Goal: Information Seeking & Learning: Understand process/instructions

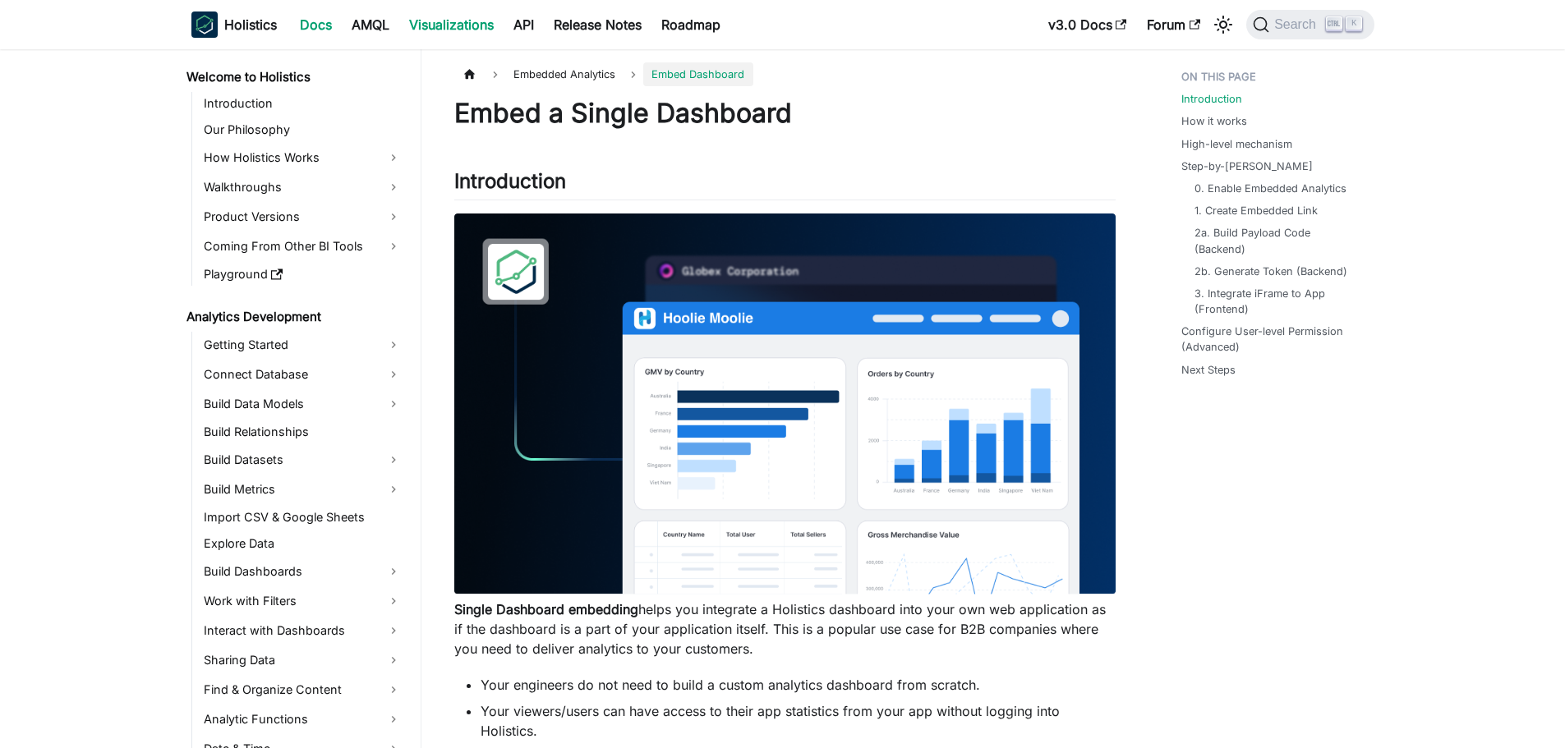
scroll to position [1182, 0]
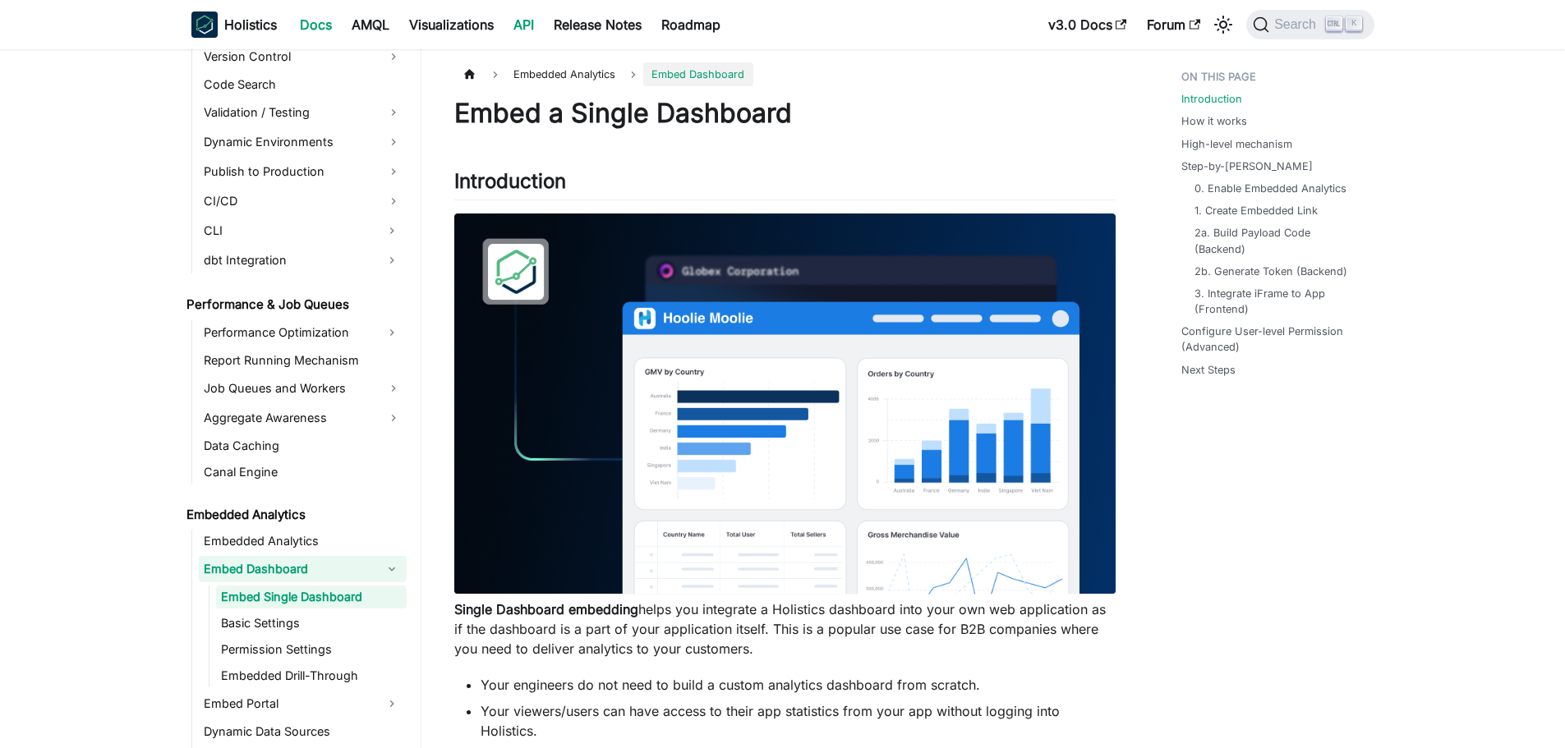
click at [525, 26] on link "API" at bounding box center [523, 24] width 40 height 26
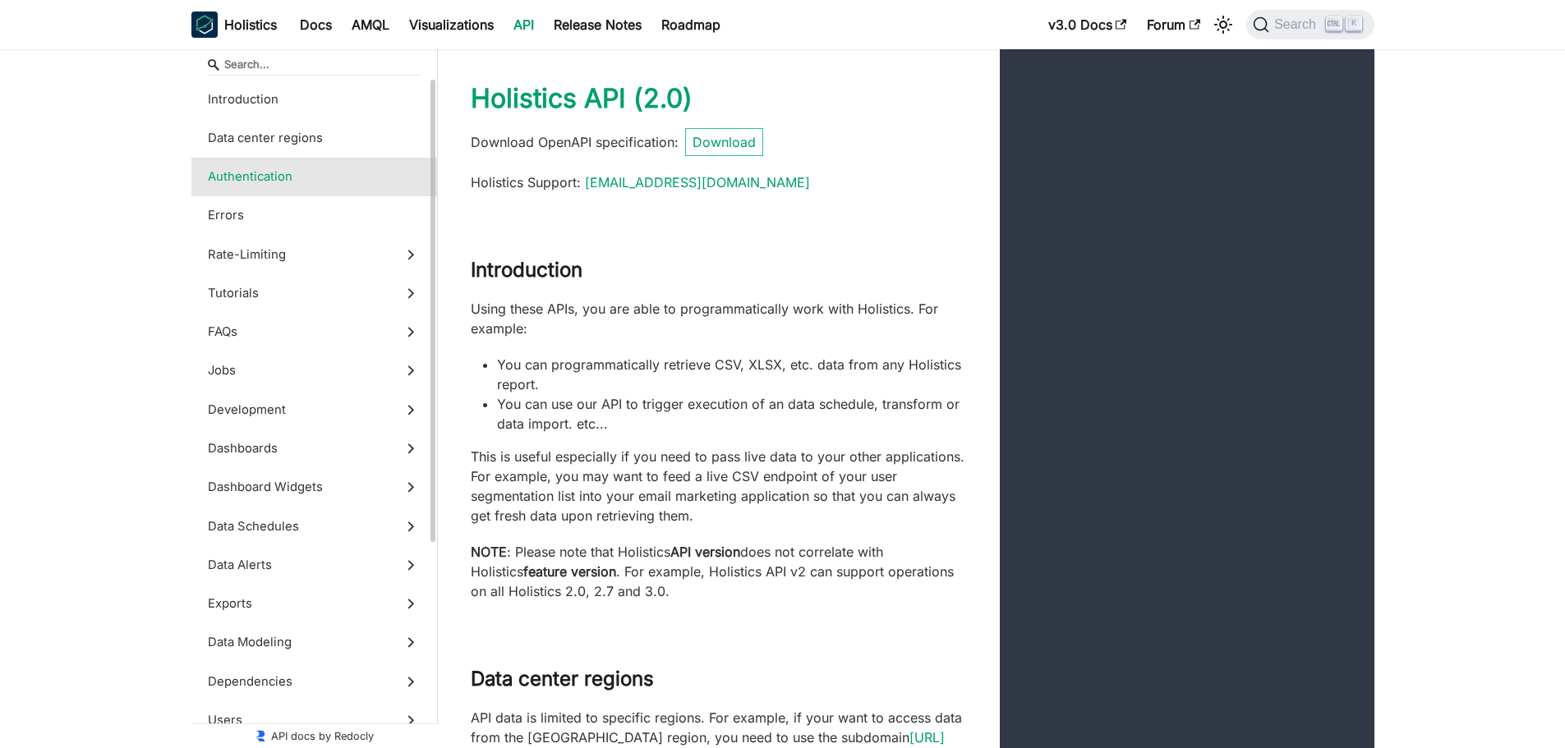
click at [304, 171] on span "Authentication" at bounding box center [299, 177] width 182 height 18
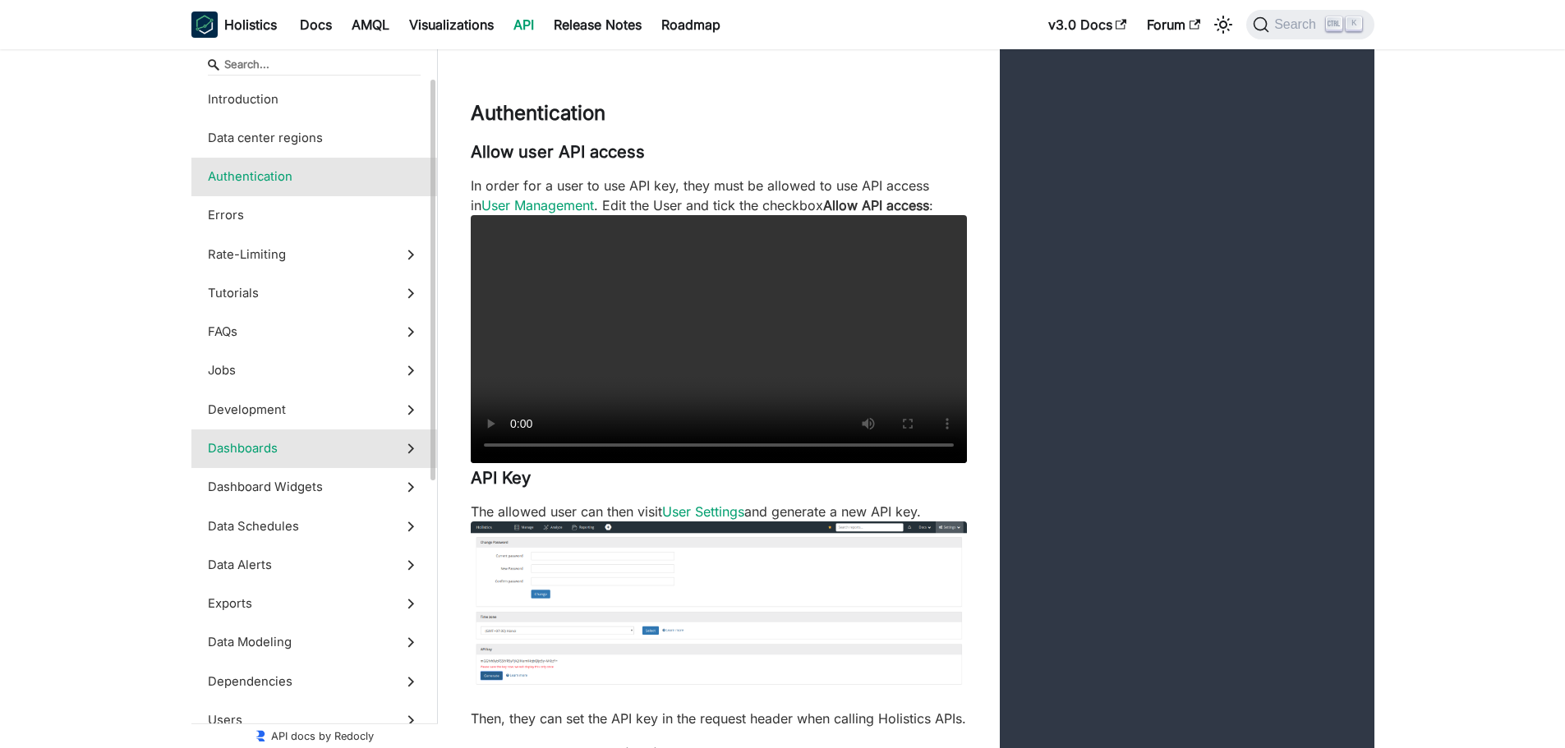
scroll to position [82, 0]
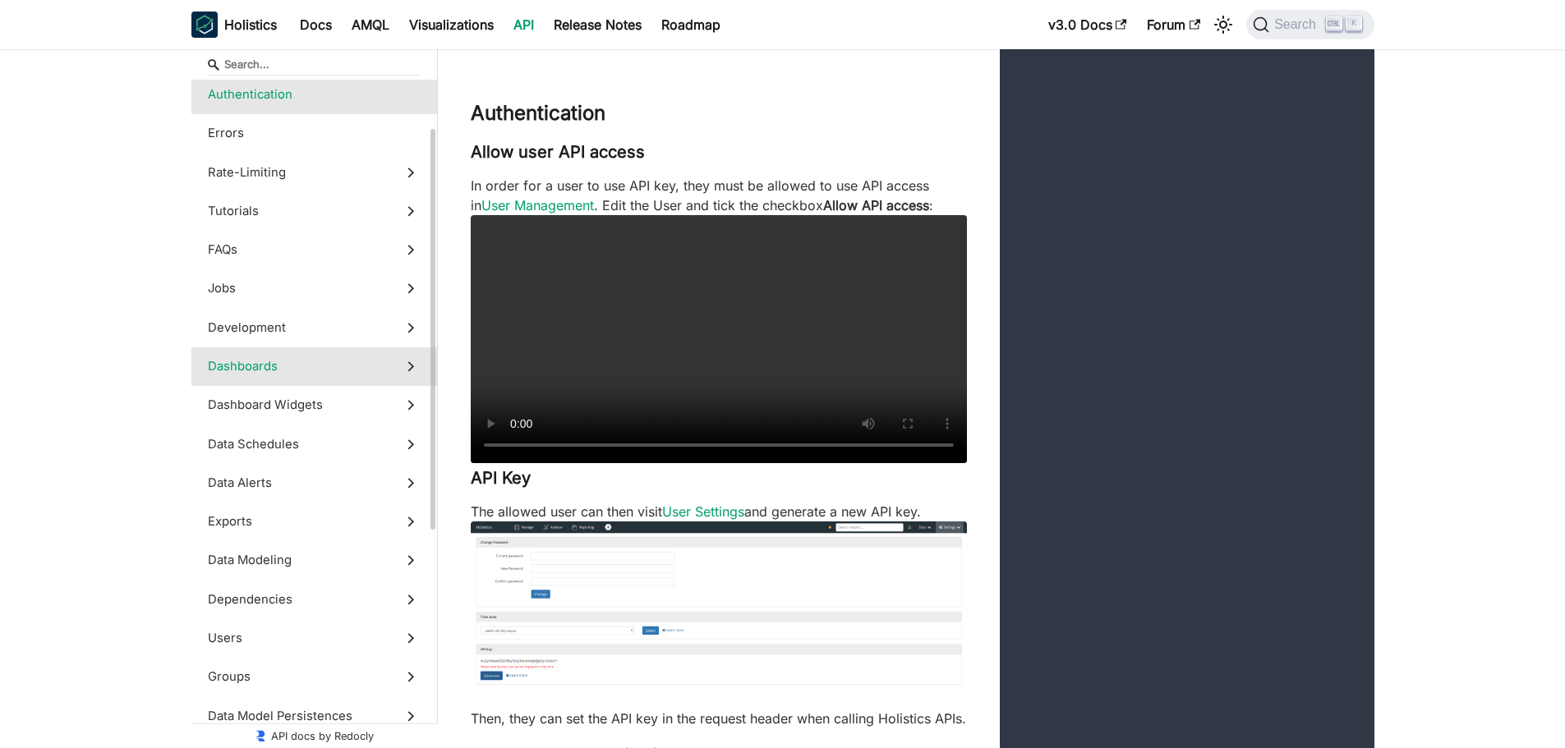
click at [406, 366] on icon at bounding box center [411, 366] width 18 height 18
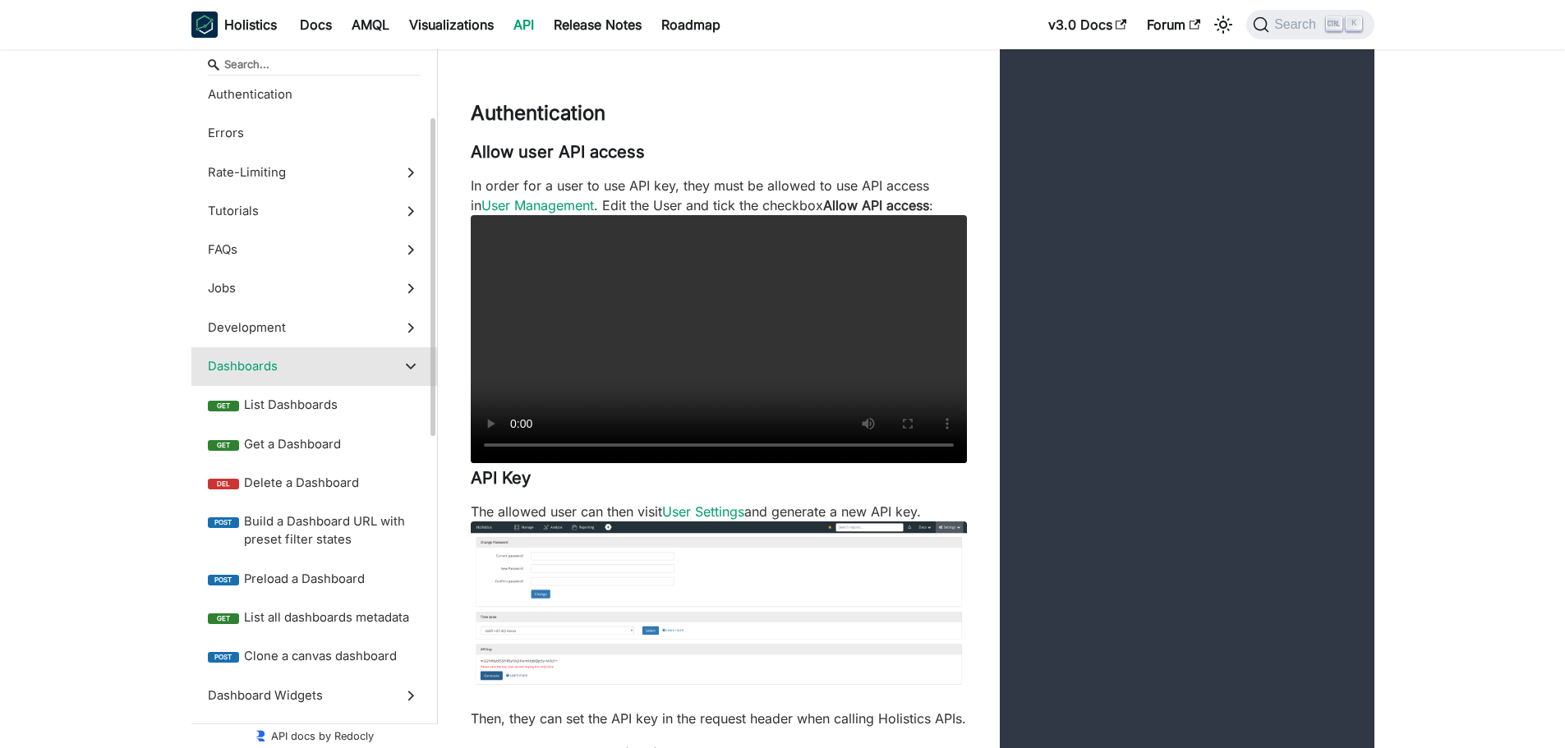
scroll to position [30004, 0]
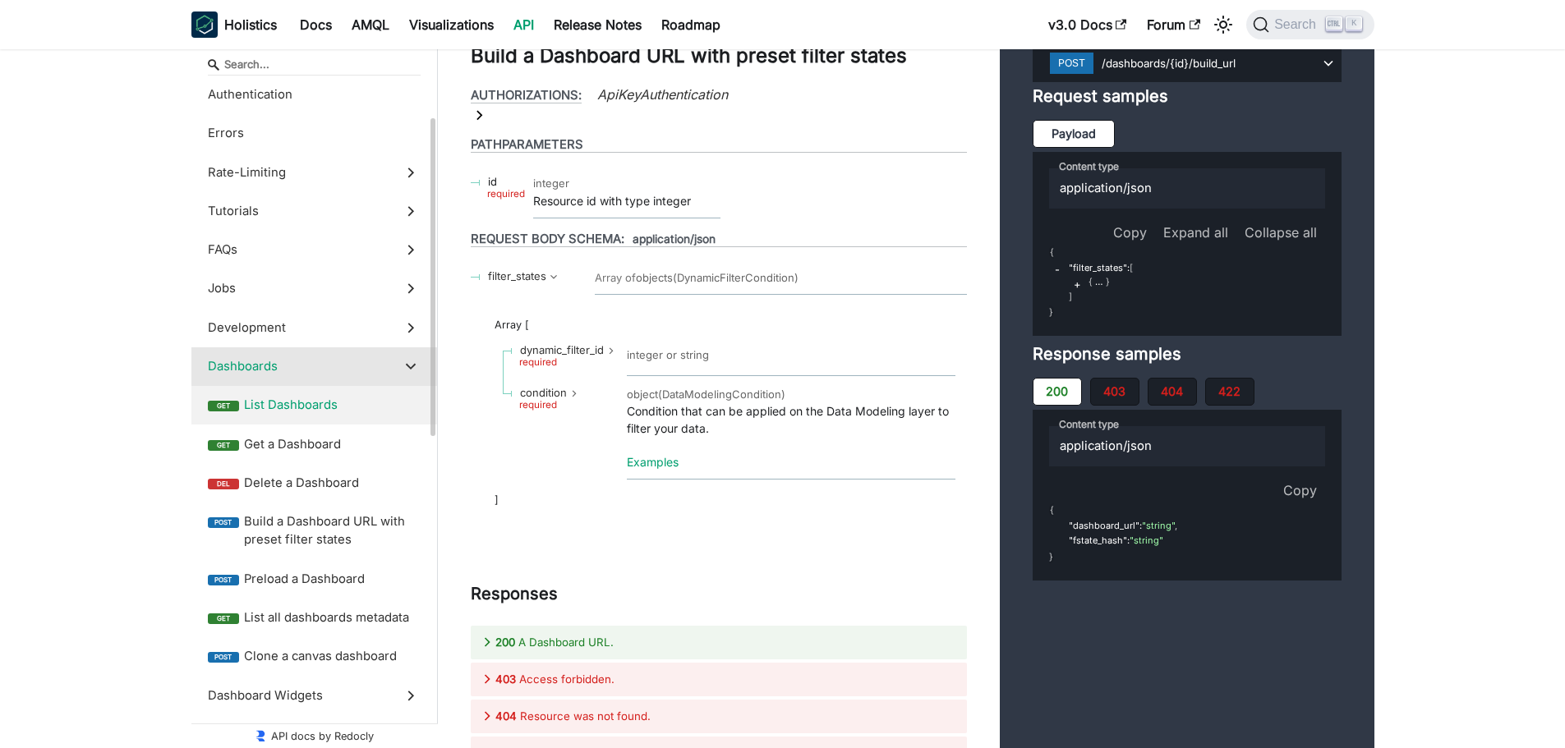
drag, startPoint x: 275, startPoint y: 408, endPoint x: 251, endPoint y: 391, distance: 29.4
click at [270, 407] on span "List Dashboards" at bounding box center [332, 405] width 177 height 18
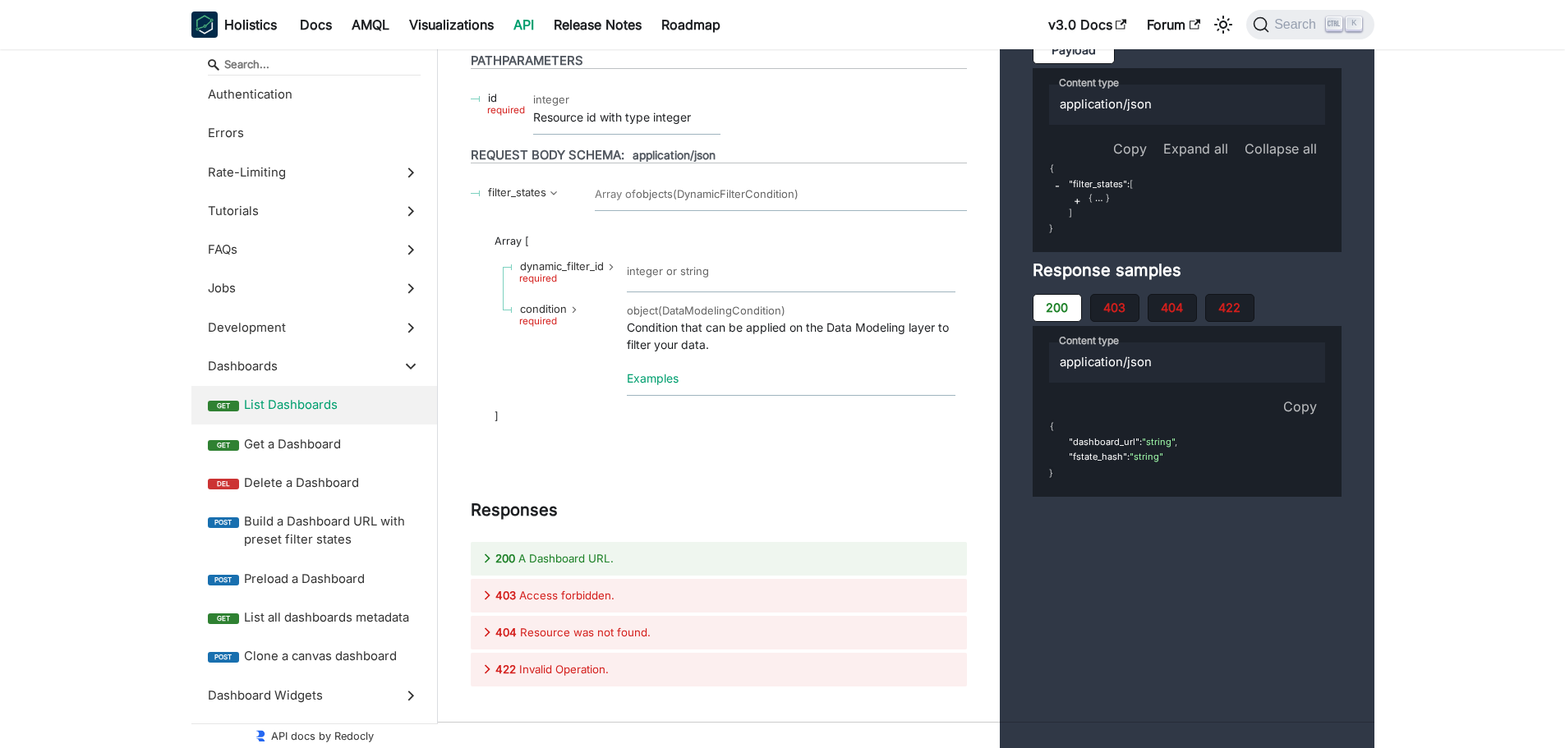
scroll to position [30048, 0]
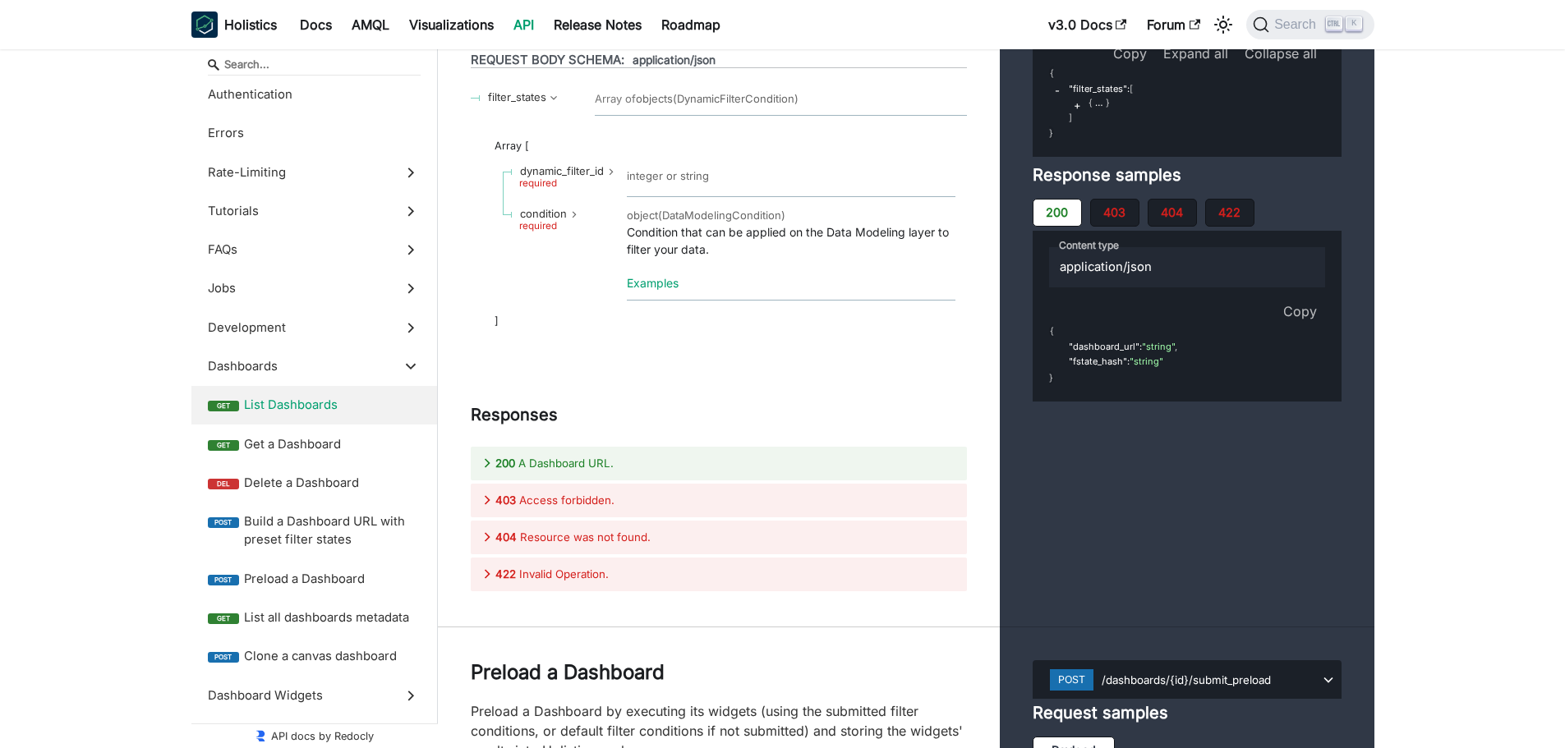
scroll to position [30213, 0]
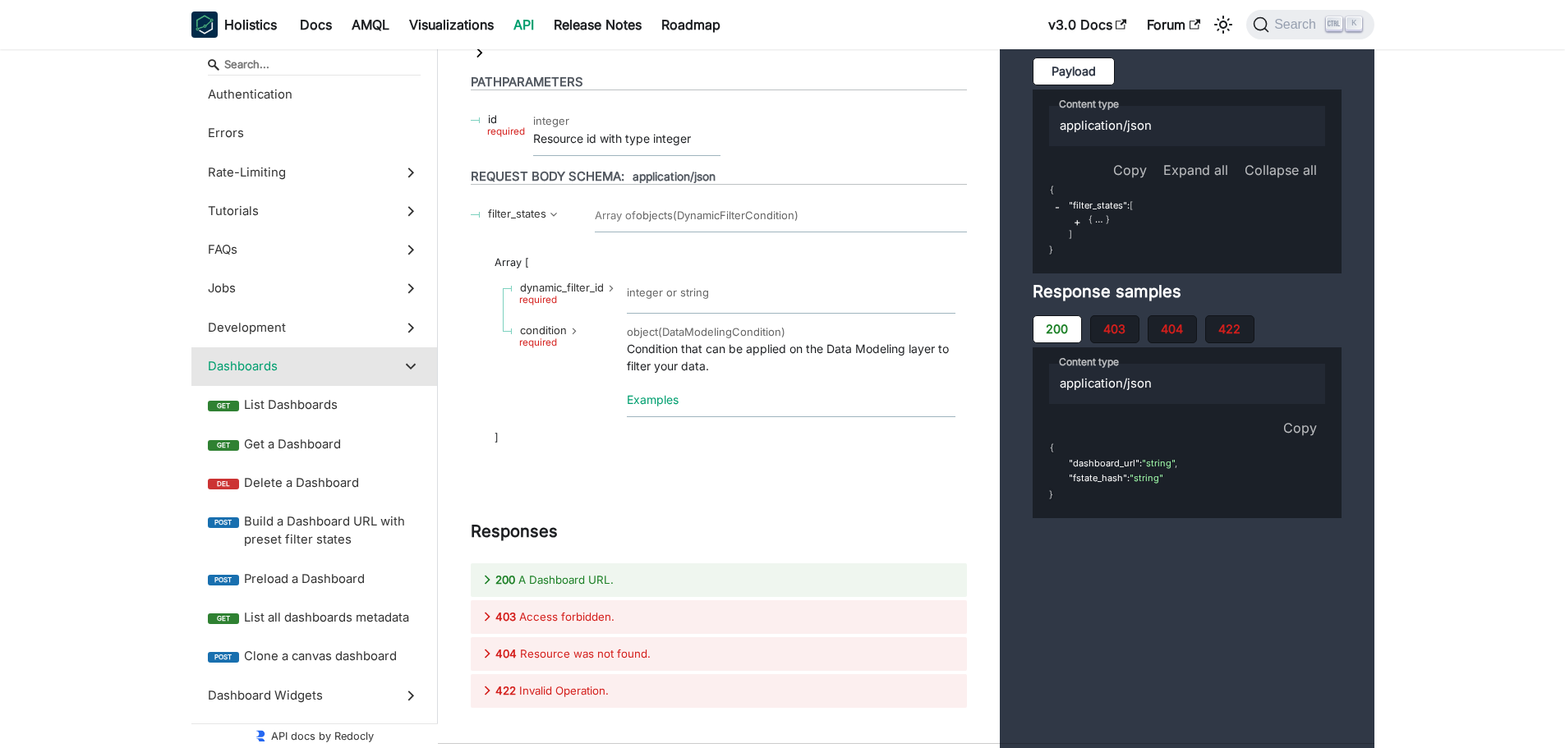
scroll to position [30048, 0]
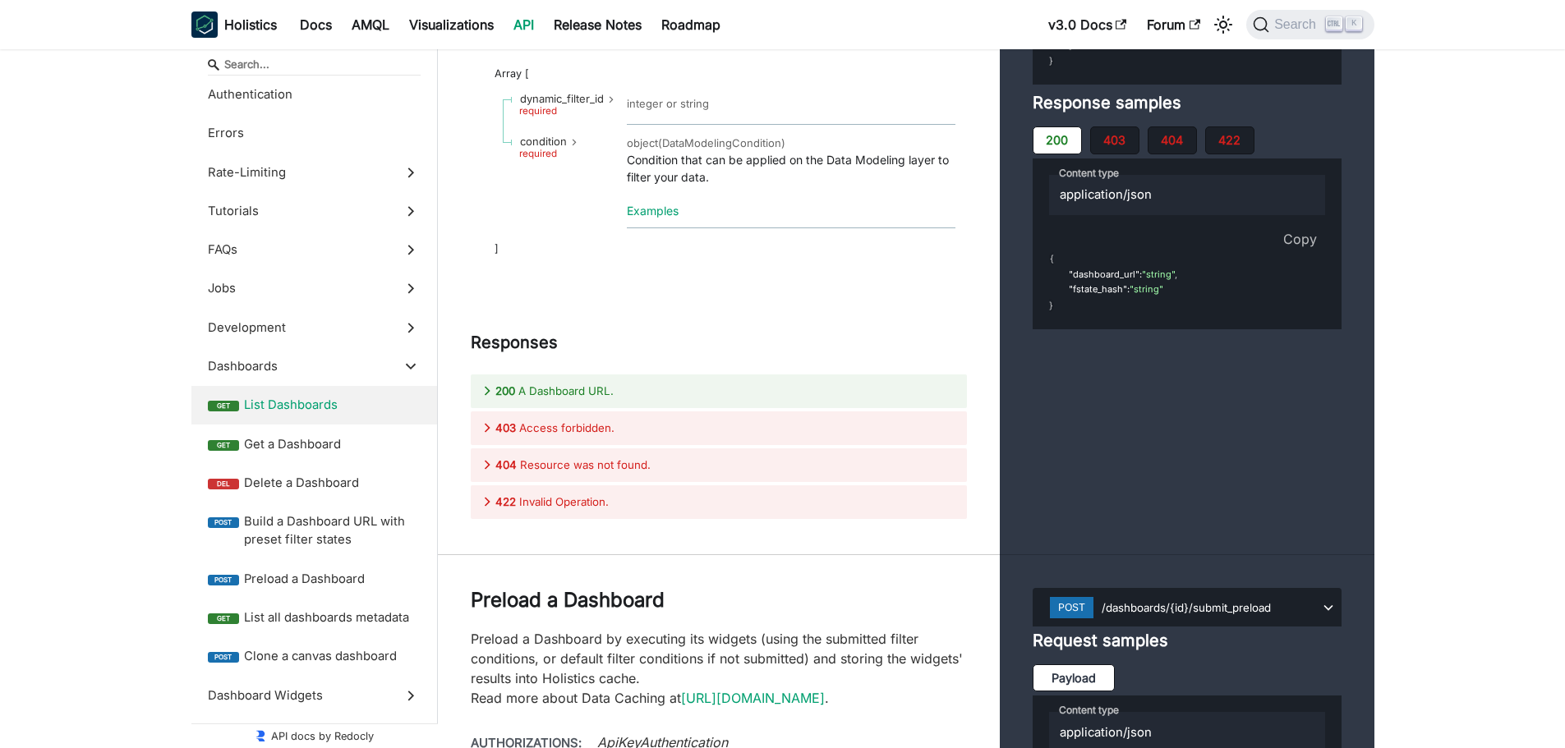
scroll to position [30295, 0]
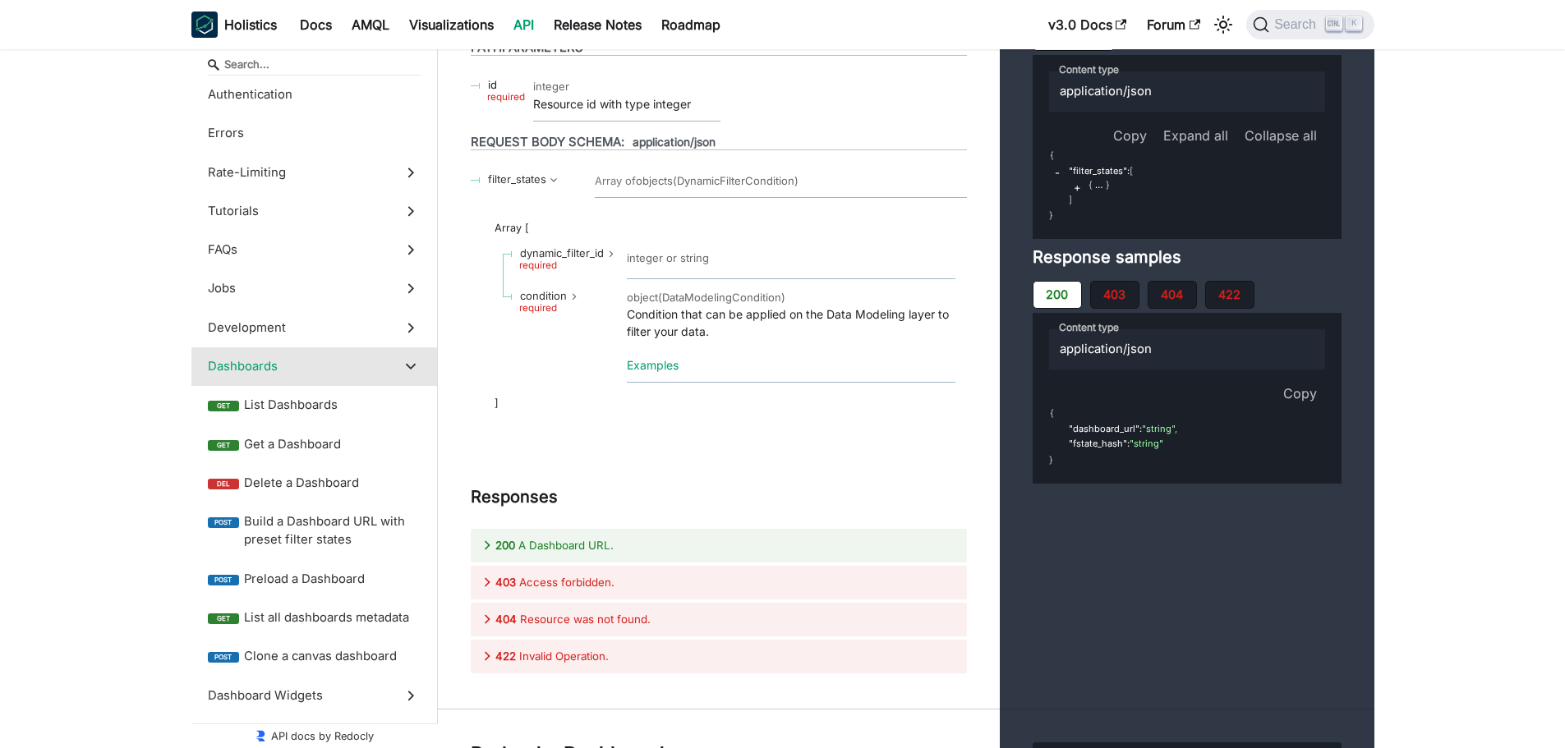
scroll to position [30131, 0]
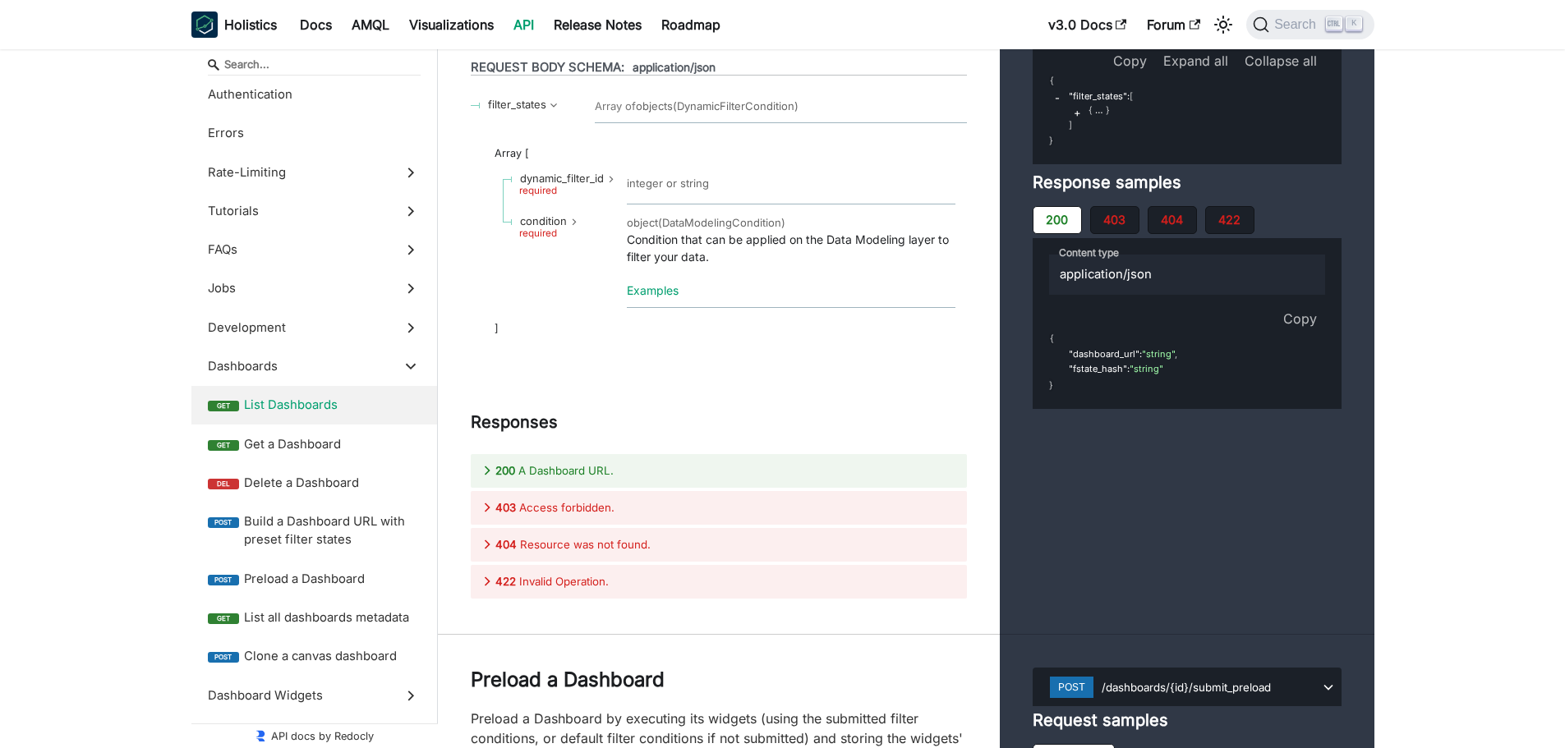
scroll to position [30328, 0]
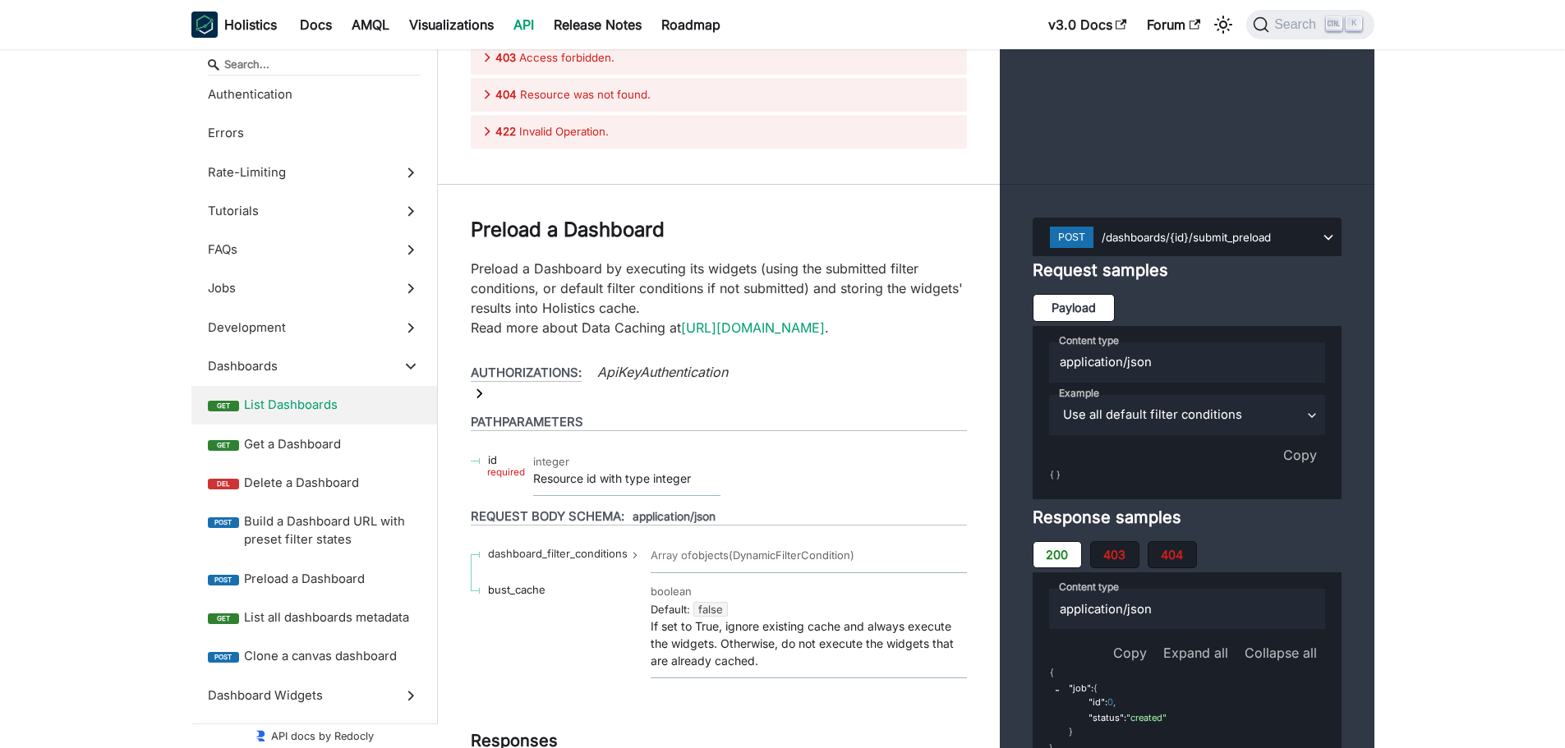
scroll to position [30820, 0]
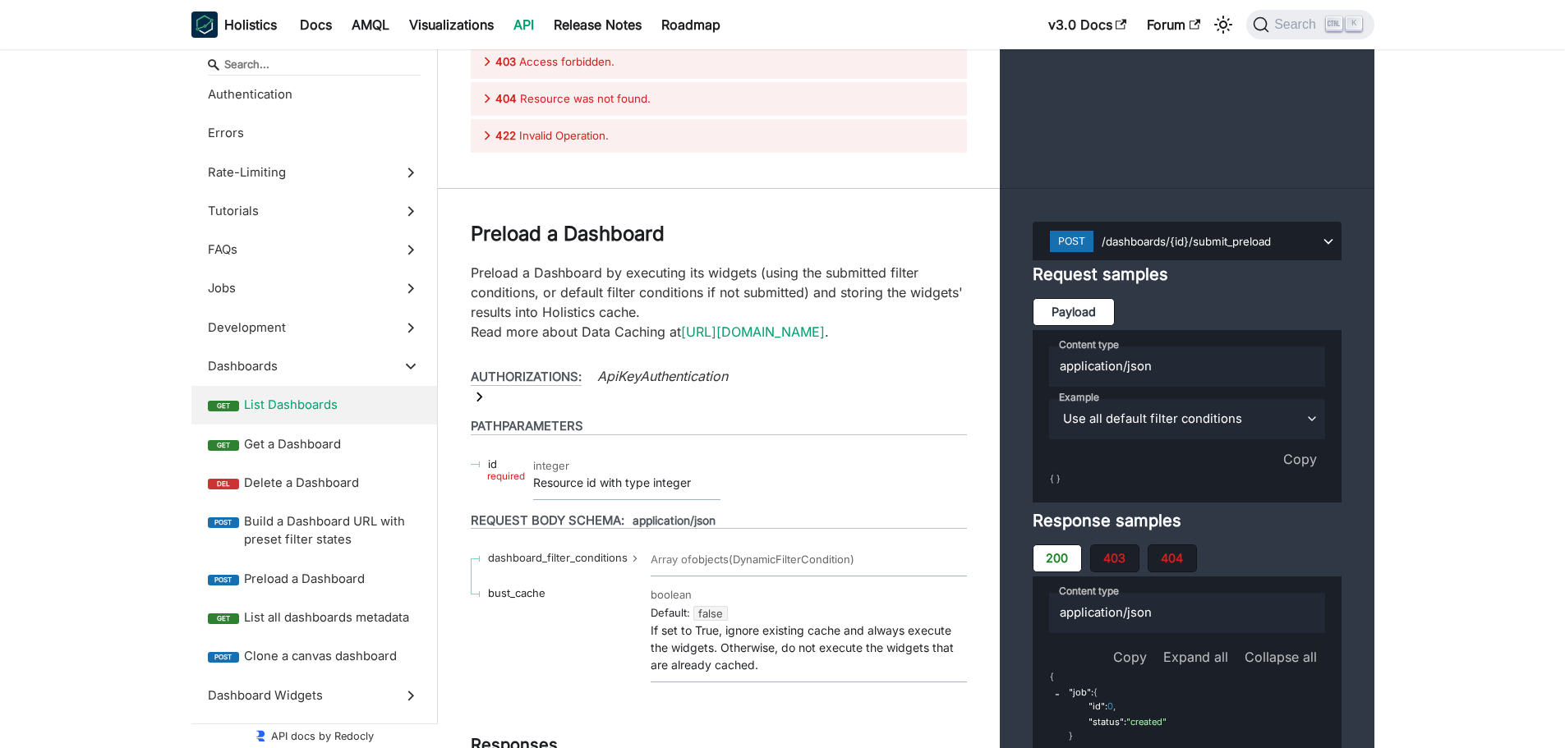
drag, startPoint x: 1169, startPoint y: 595, endPoint x: 1207, endPoint y: 595, distance: 38.6
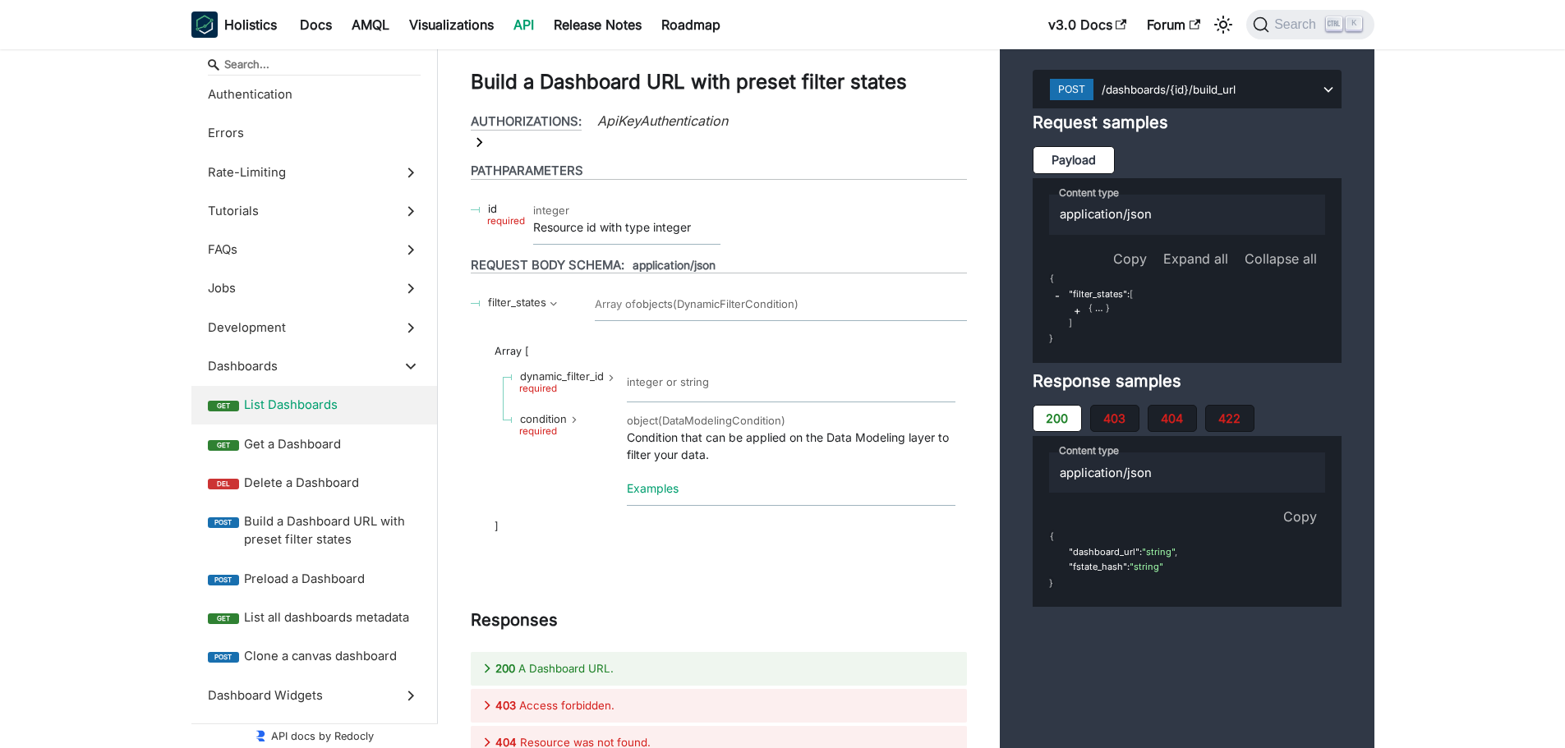
scroll to position [30163, 0]
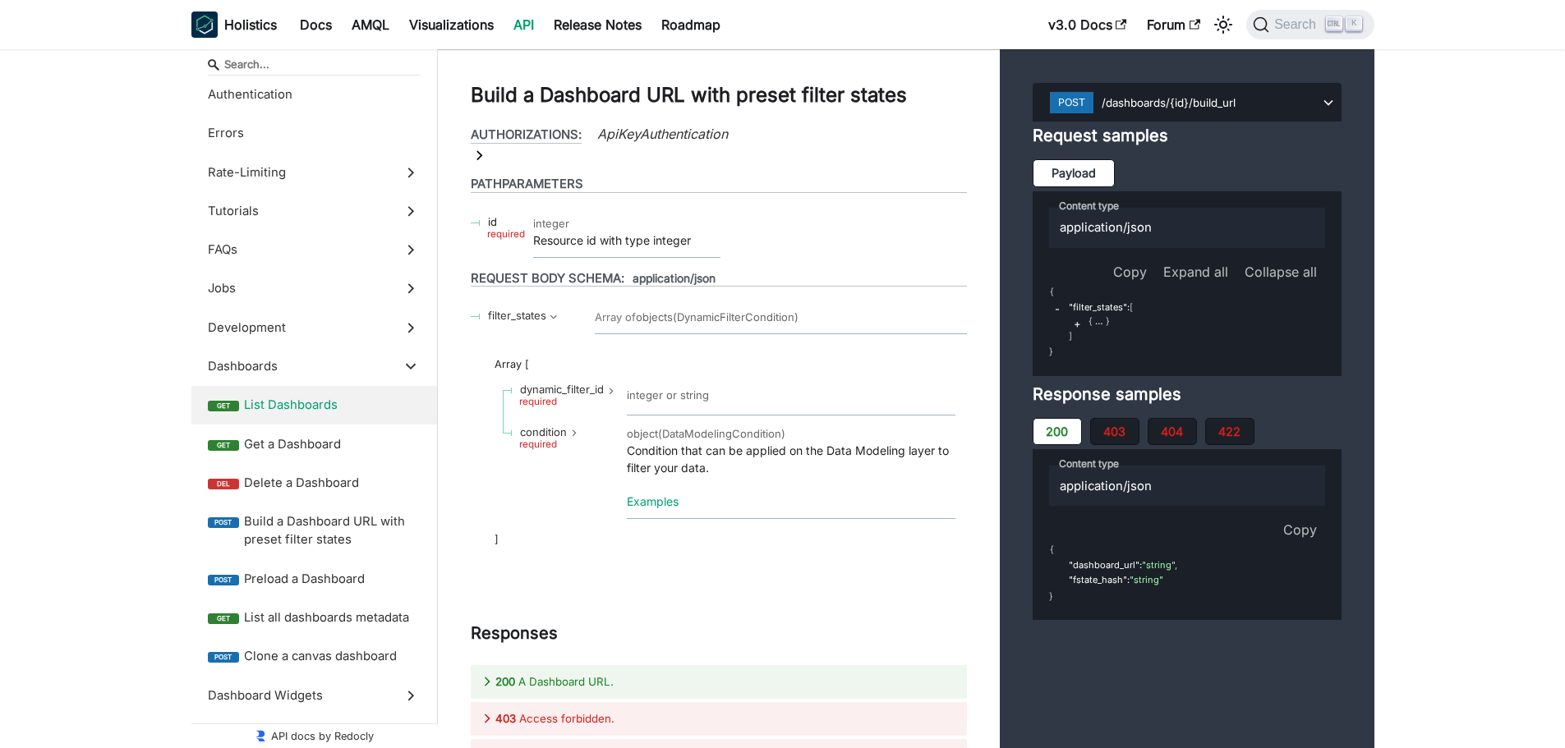
drag, startPoint x: 1248, startPoint y: 469, endPoint x: 1231, endPoint y: 466, distance: 17.6
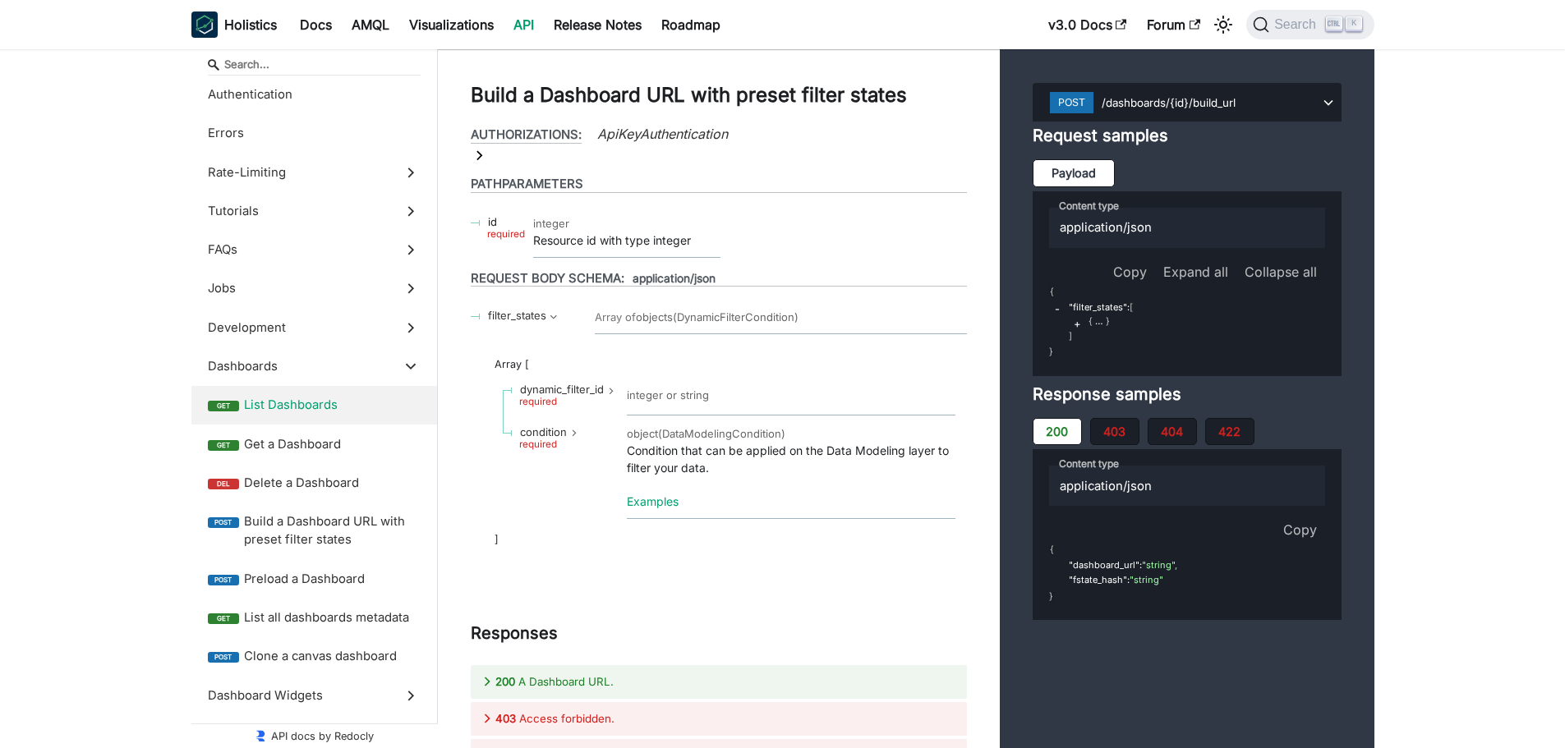
drag, startPoint x: 1069, startPoint y: 583, endPoint x: 1040, endPoint y: 246, distance: 338.8
drag, startPoint x: 1091, startPoint y: 577, endPoint x: 1037, endPoint y: 250, distance: 331.2
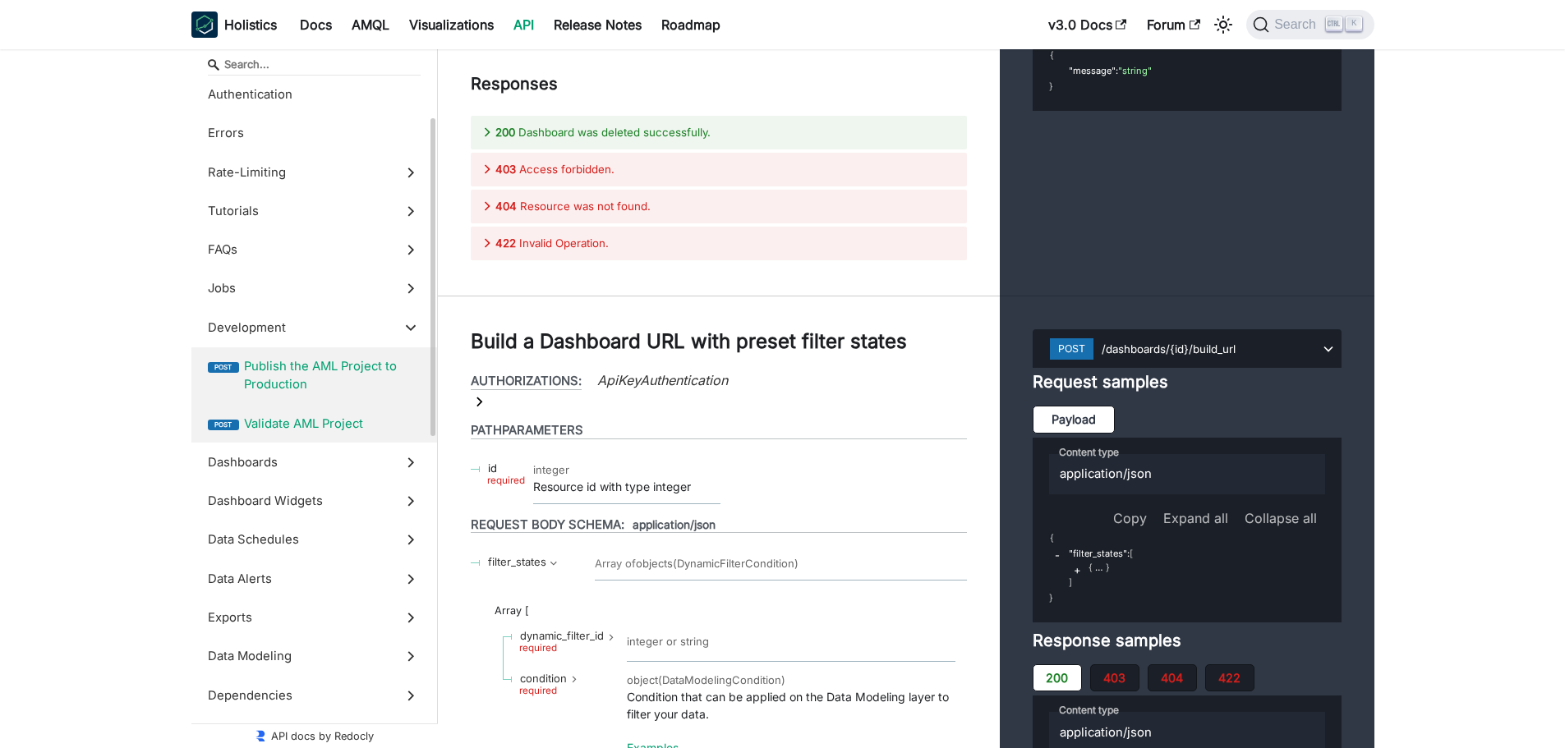
scroll to position [246, 0]
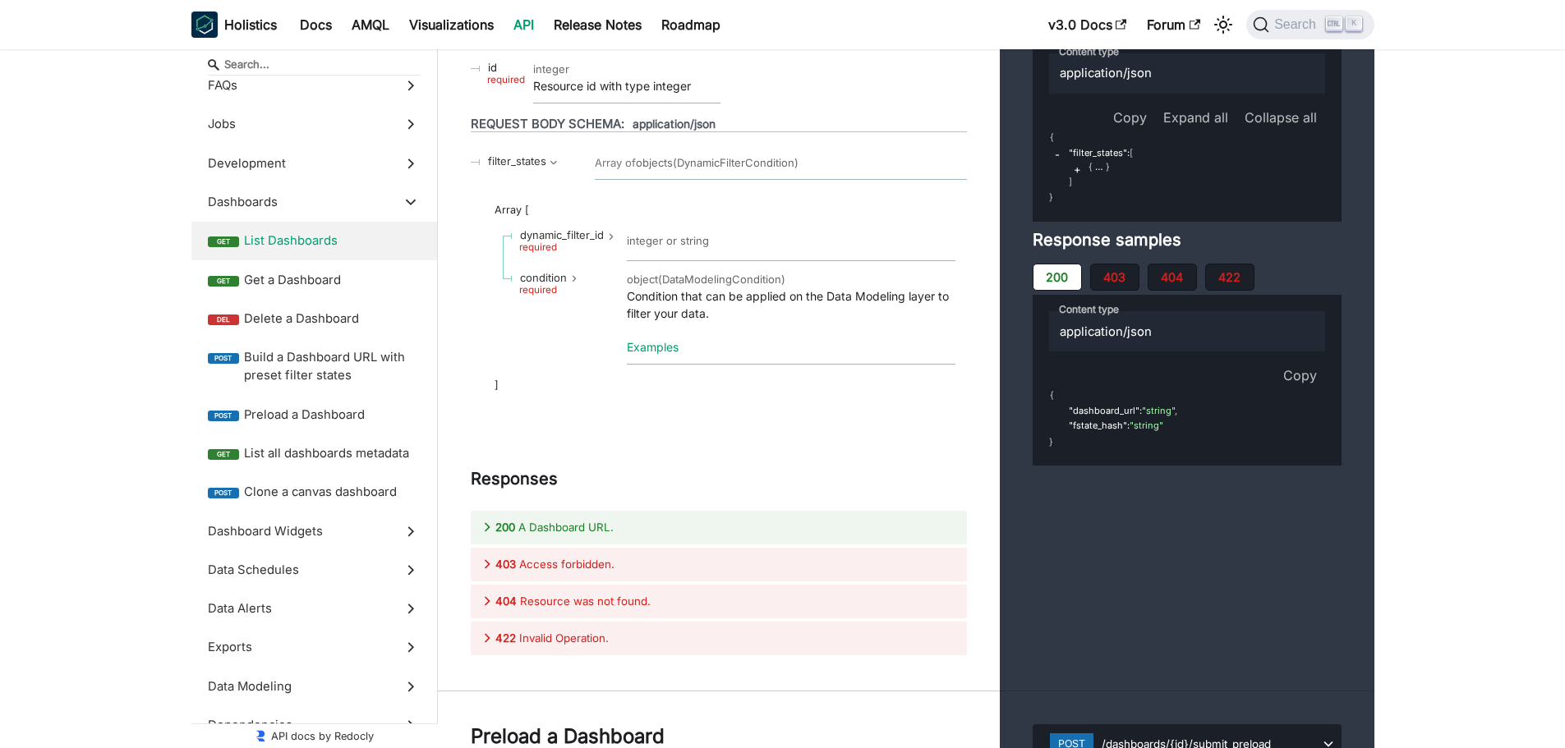
scroll to position [30246, 0]
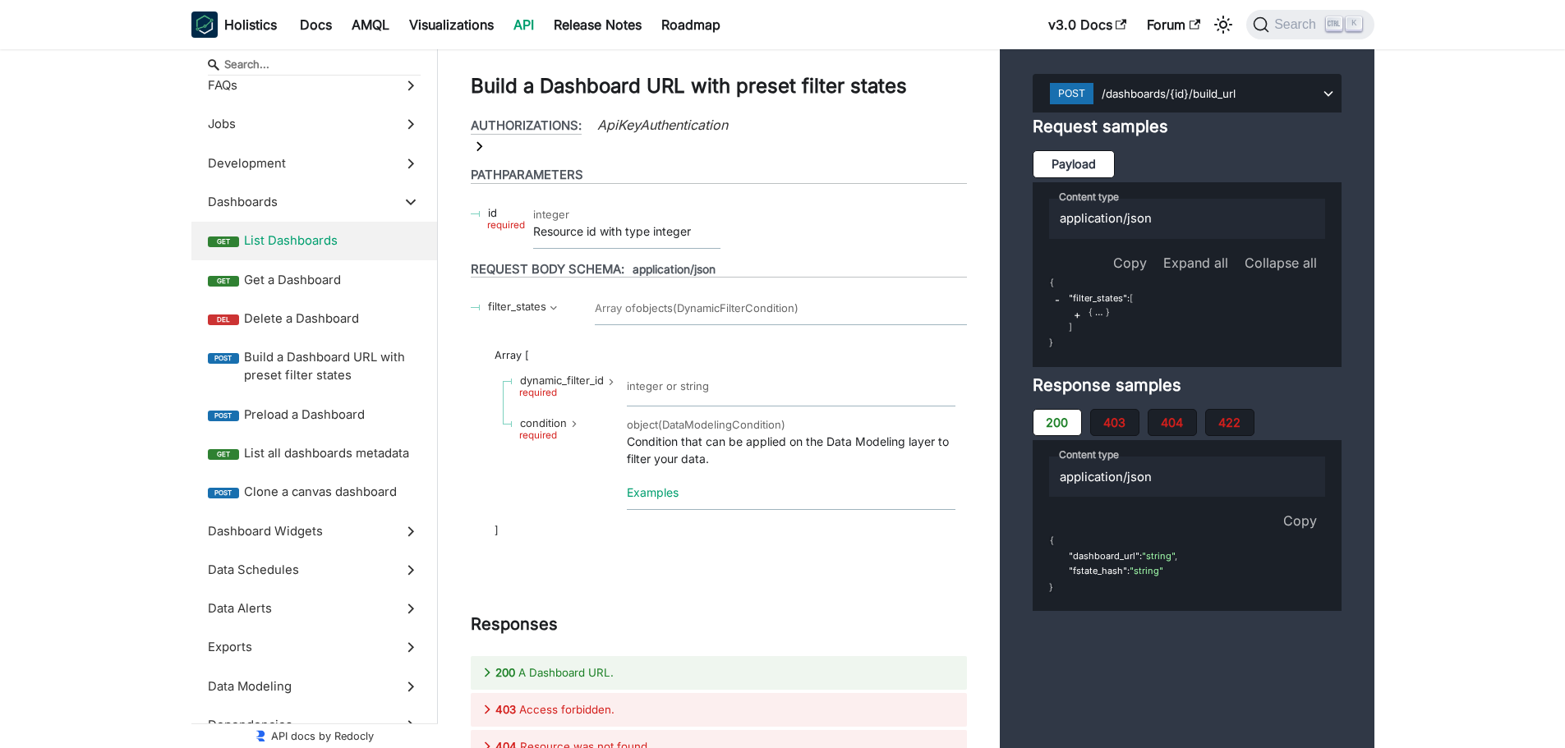
scroll to position [30163, 0]
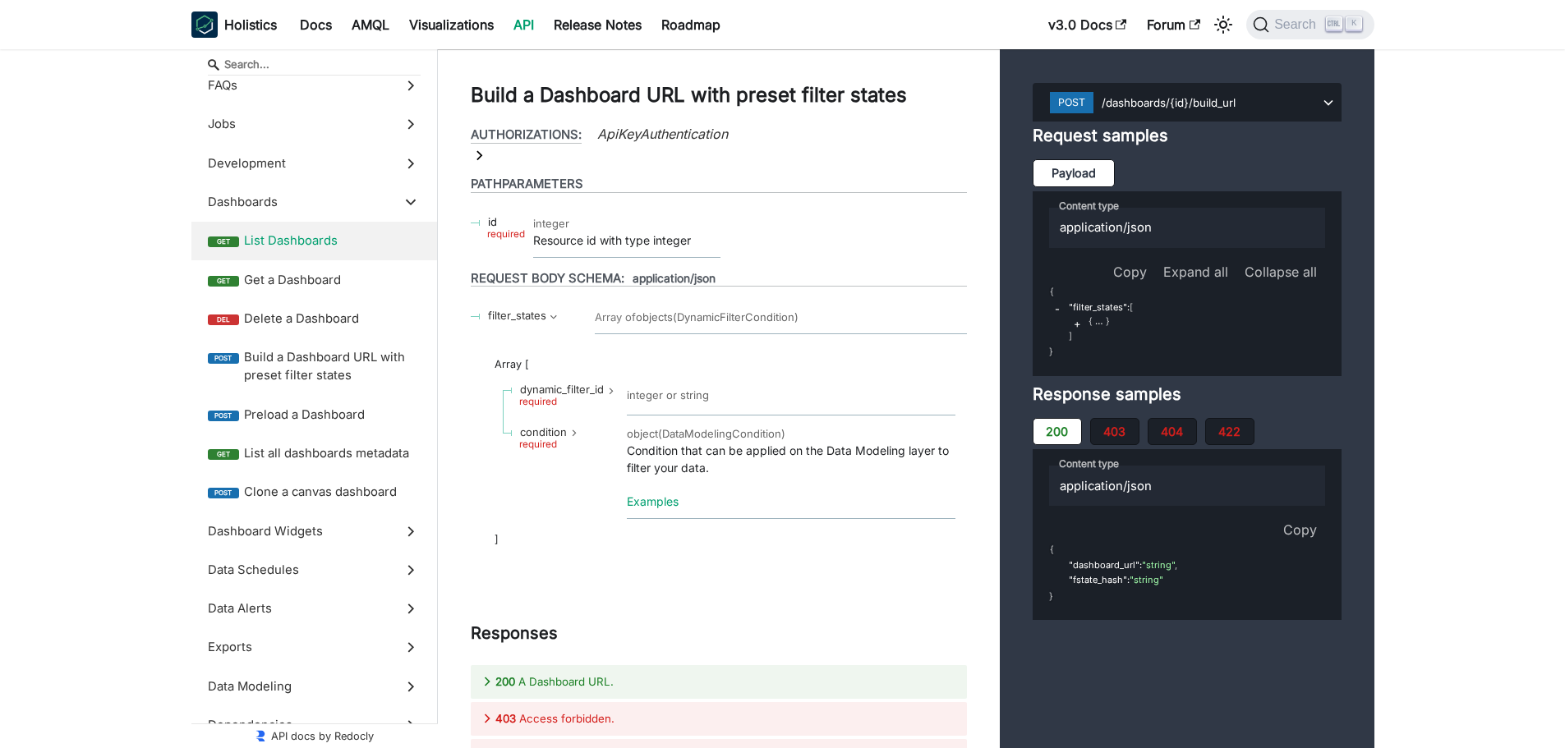
drag, startPoint x: 1144, startPoint y: 393, endPoint x: 1070, endPoint y: 177, distance: 228.3
drag, startPoint x: 1479, startPoint y: 267, endPoint x: 1458, endPoint y: 272, distance: 21.9
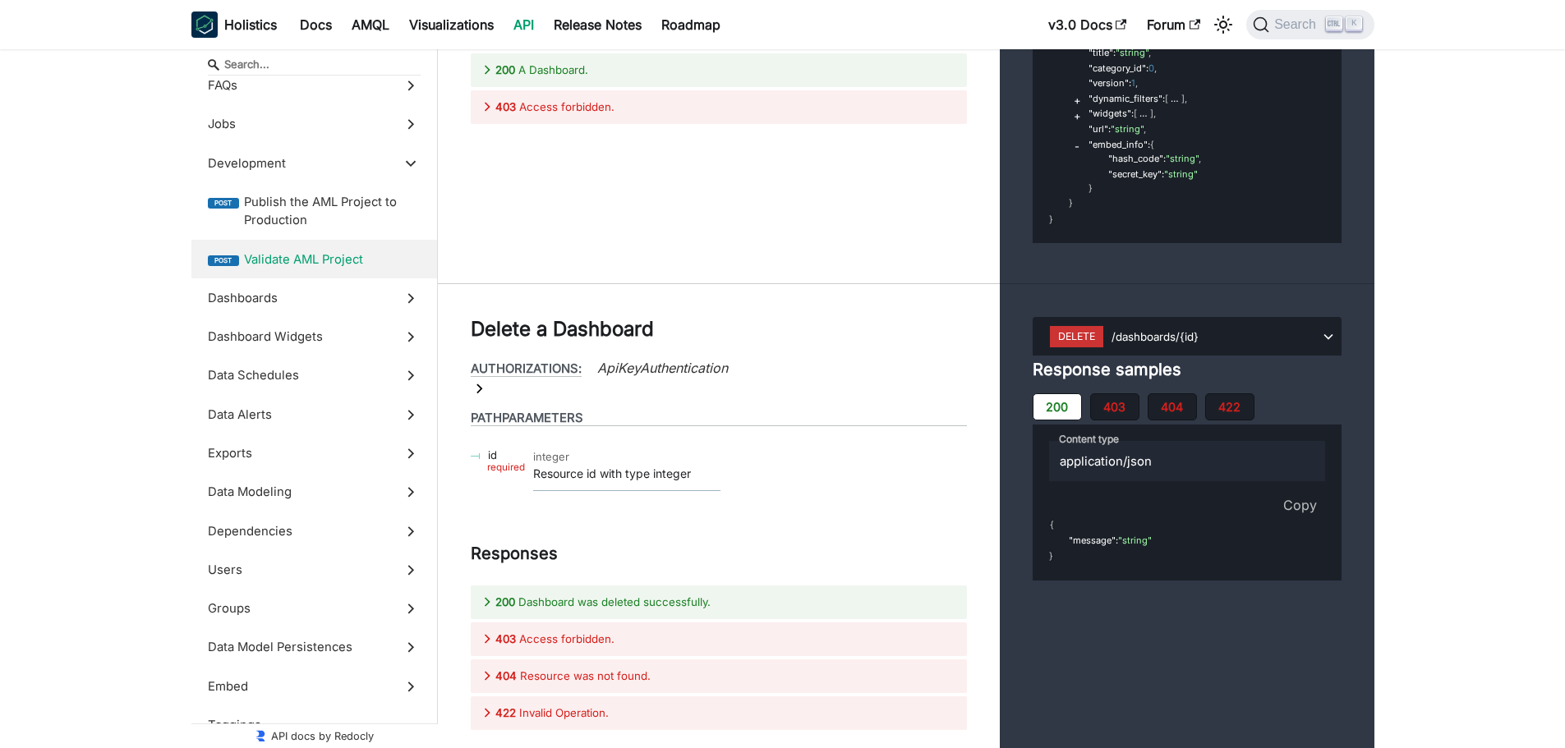
scroll to position [29342, 0]
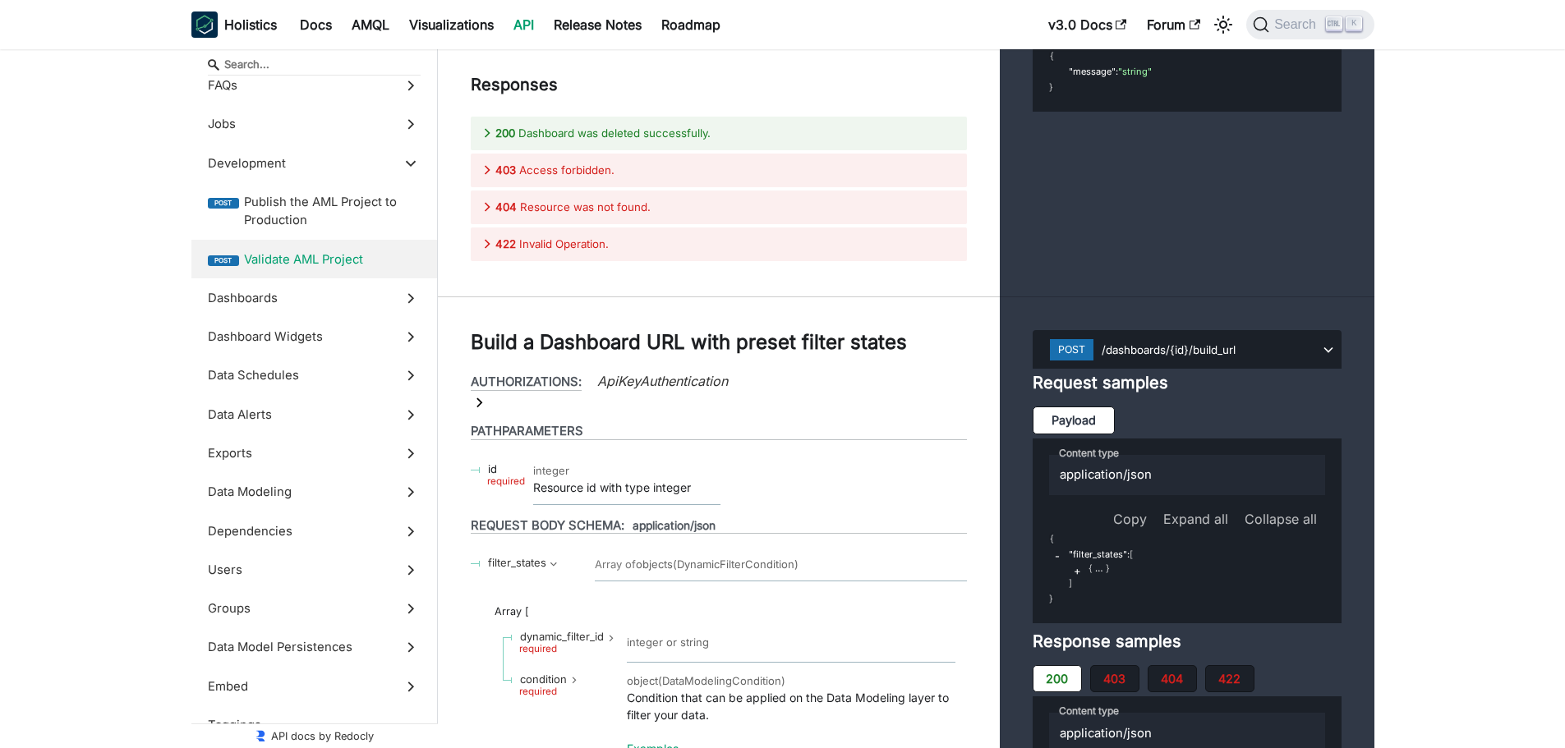
scroll to position [29917, 0]
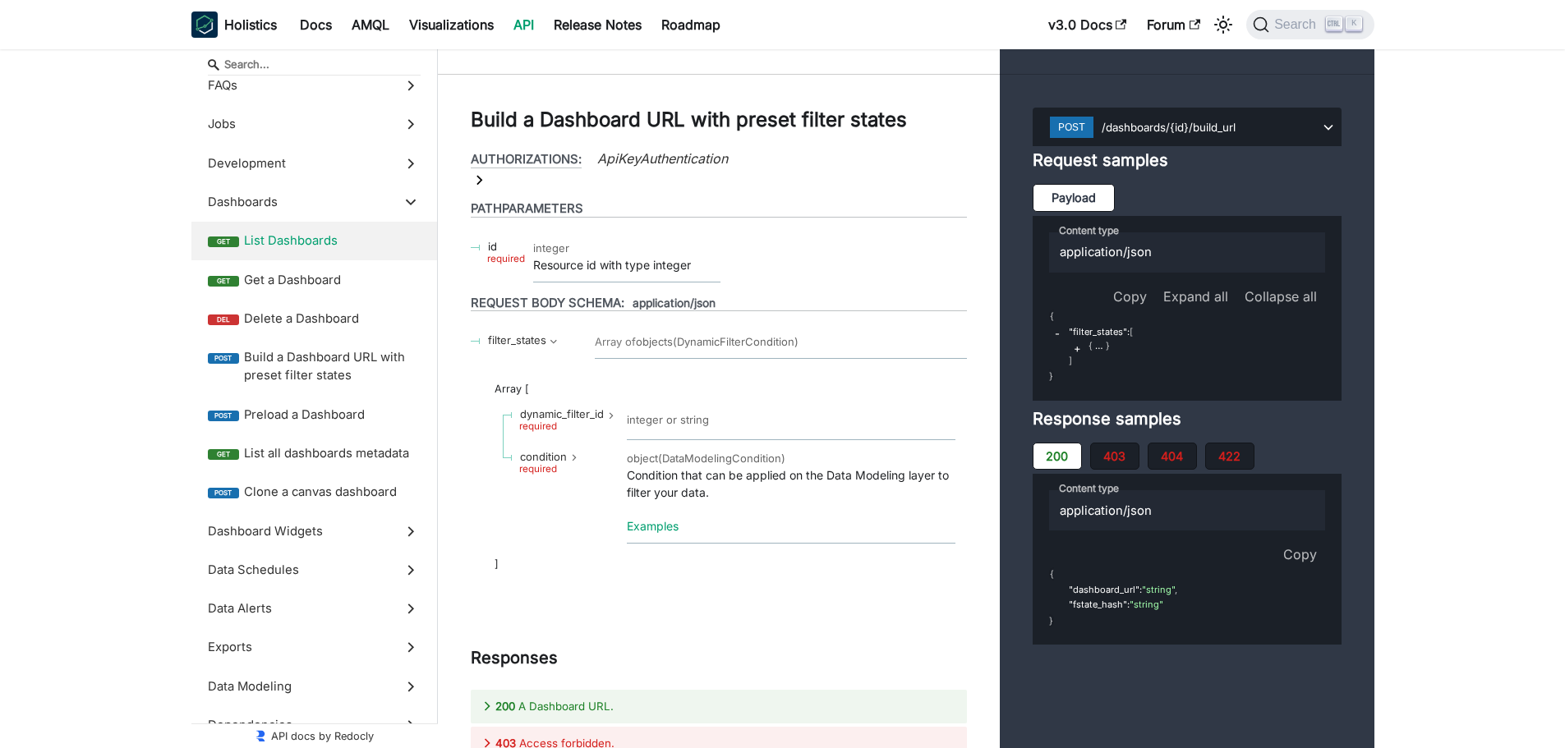
scroll to position [30163, 0]
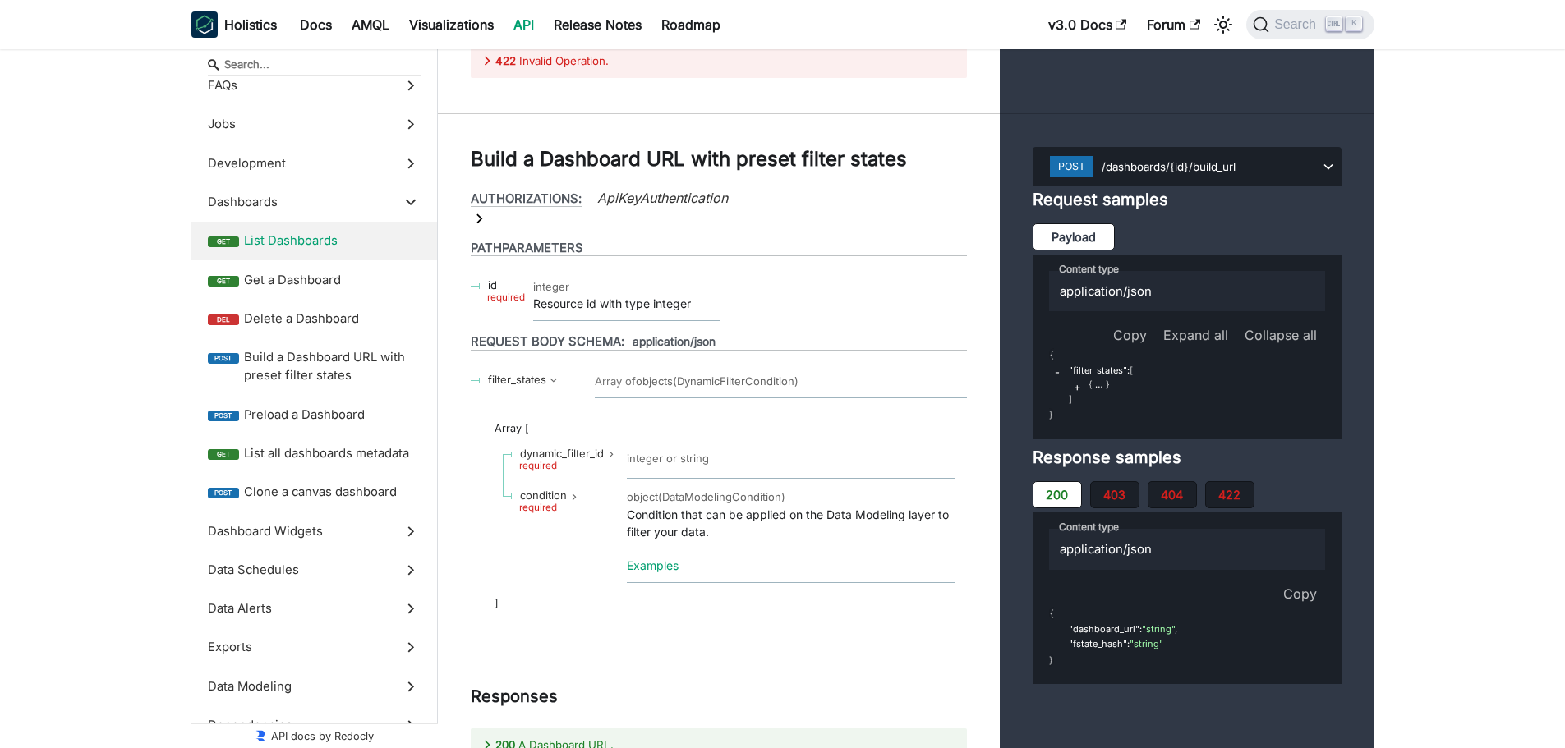
scroll to position [30246, 0]
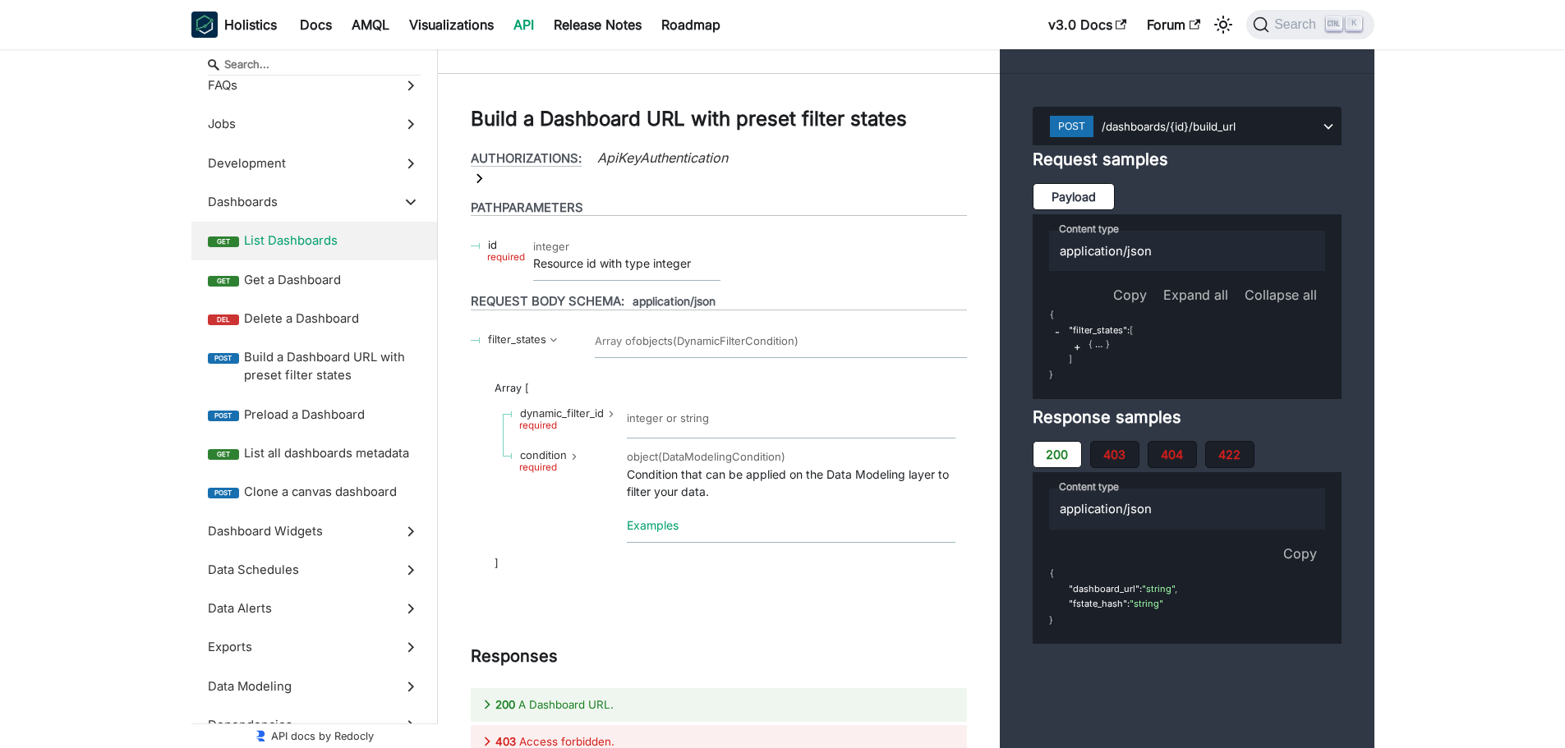
drag, startPoint x: 1072, startPoint y: 191, endPoint x: 1060, endPoint y: 191, distance: 11.5
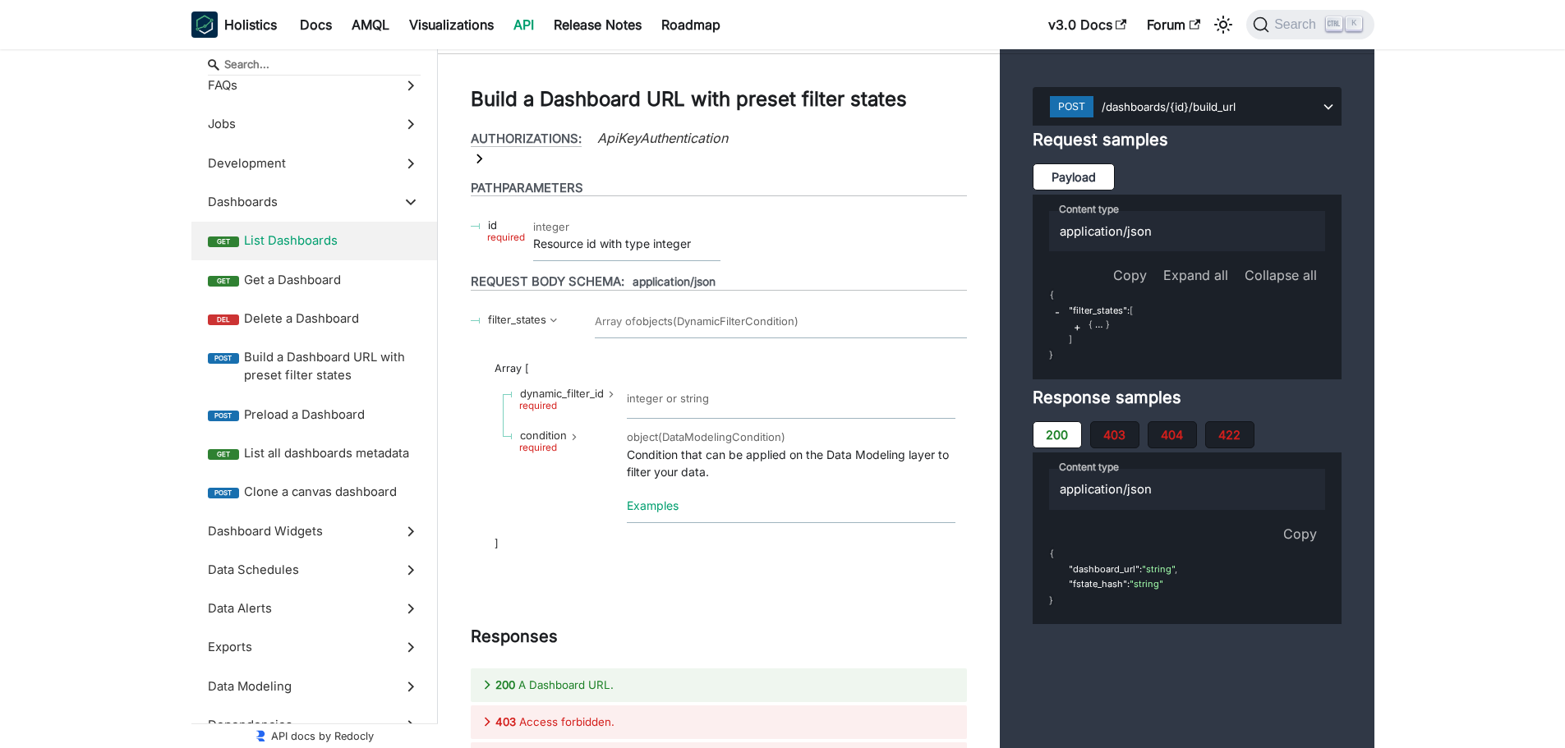
scroll to position [30328, 0]
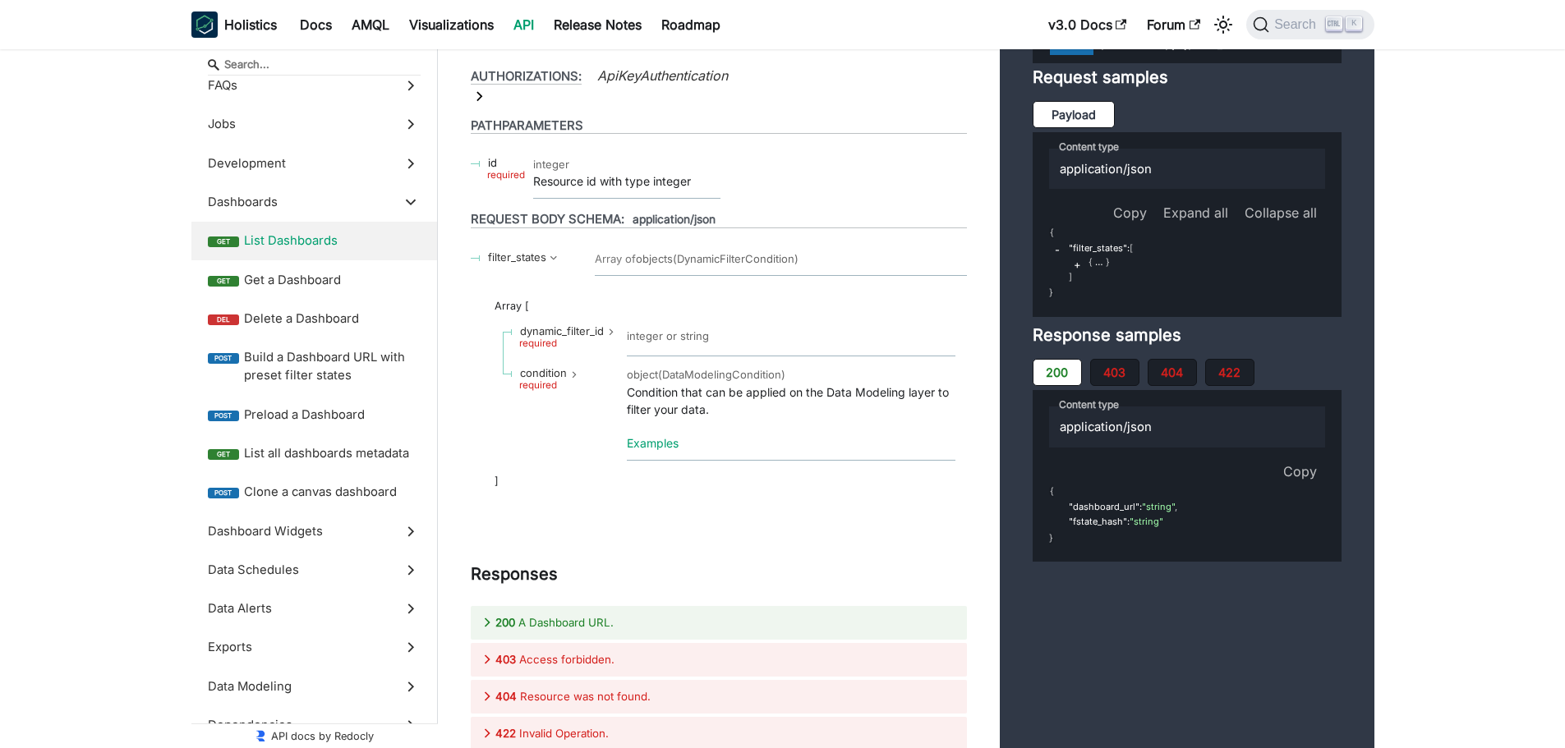
drag, startPoint x: 1069, startPoint y: 188, endPoint x: 1240, endPoint y: 638, distance: 481.7
copy div ""dashboards" : [ { "id" : 0 , "owner_id" : 0 , "title" : "string" , "category_i…"
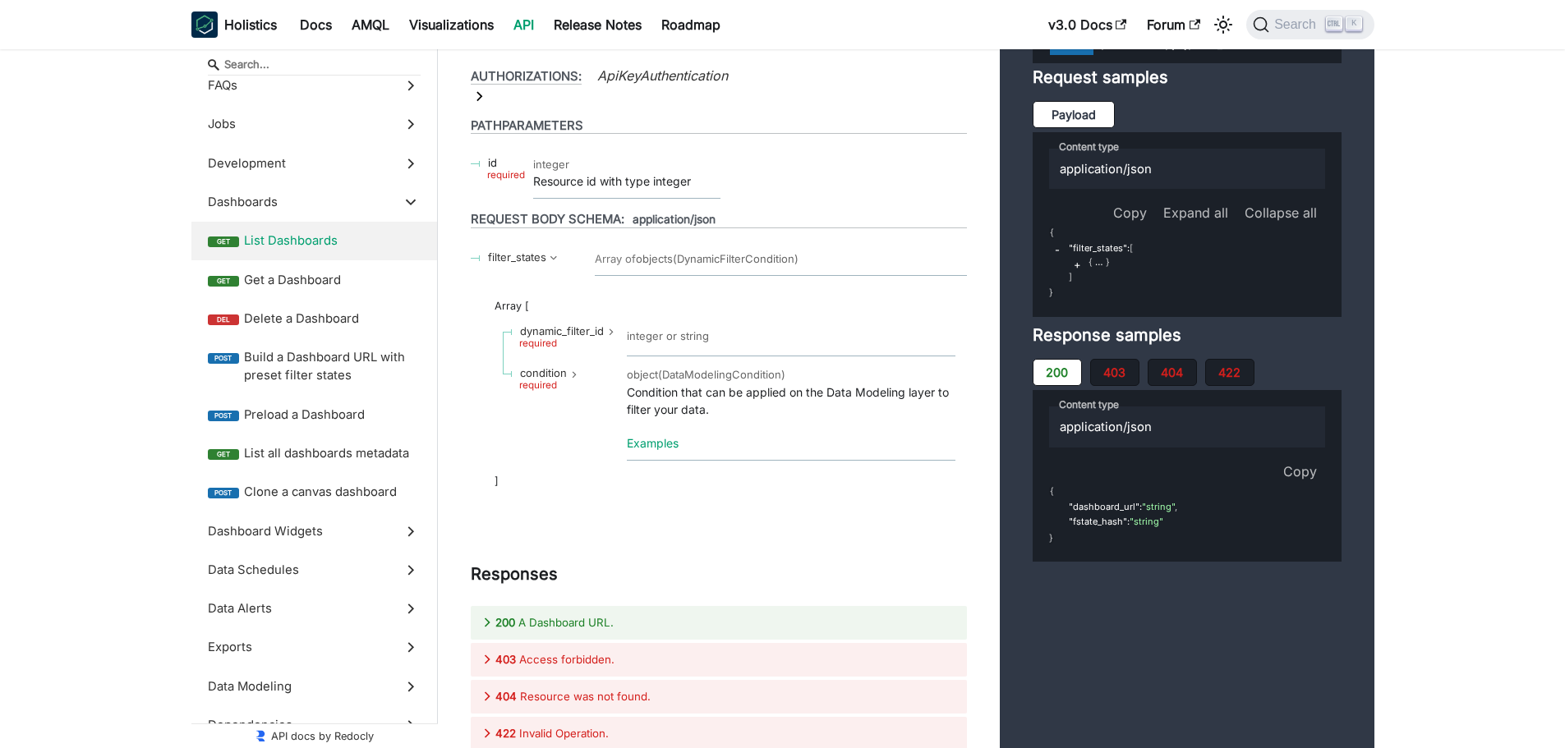
copy code ""dashboards" : [ { "id" : 0 , "owner_id" : 0 , "title" : "string" , "category_i…"
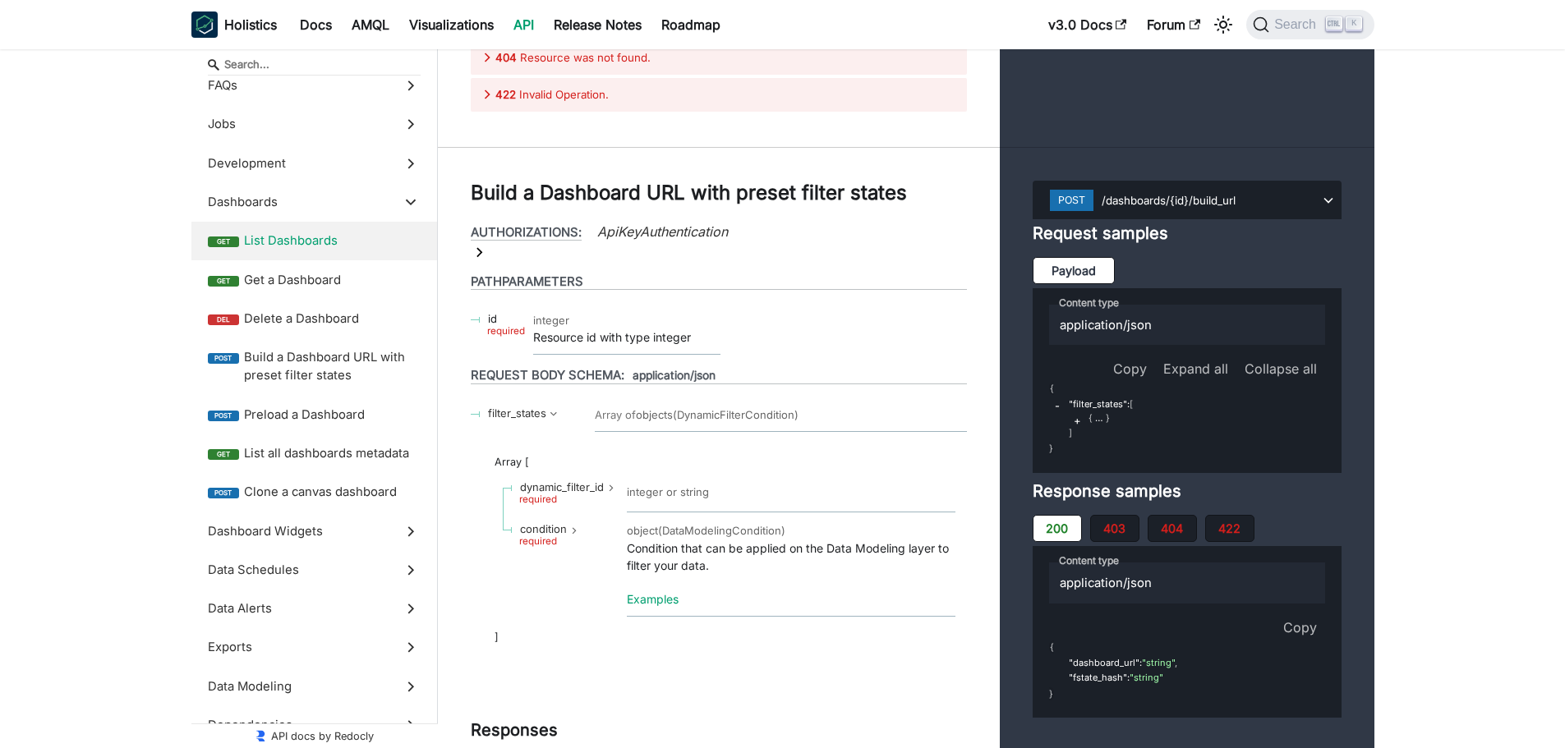
scroll to position [30163, 0]
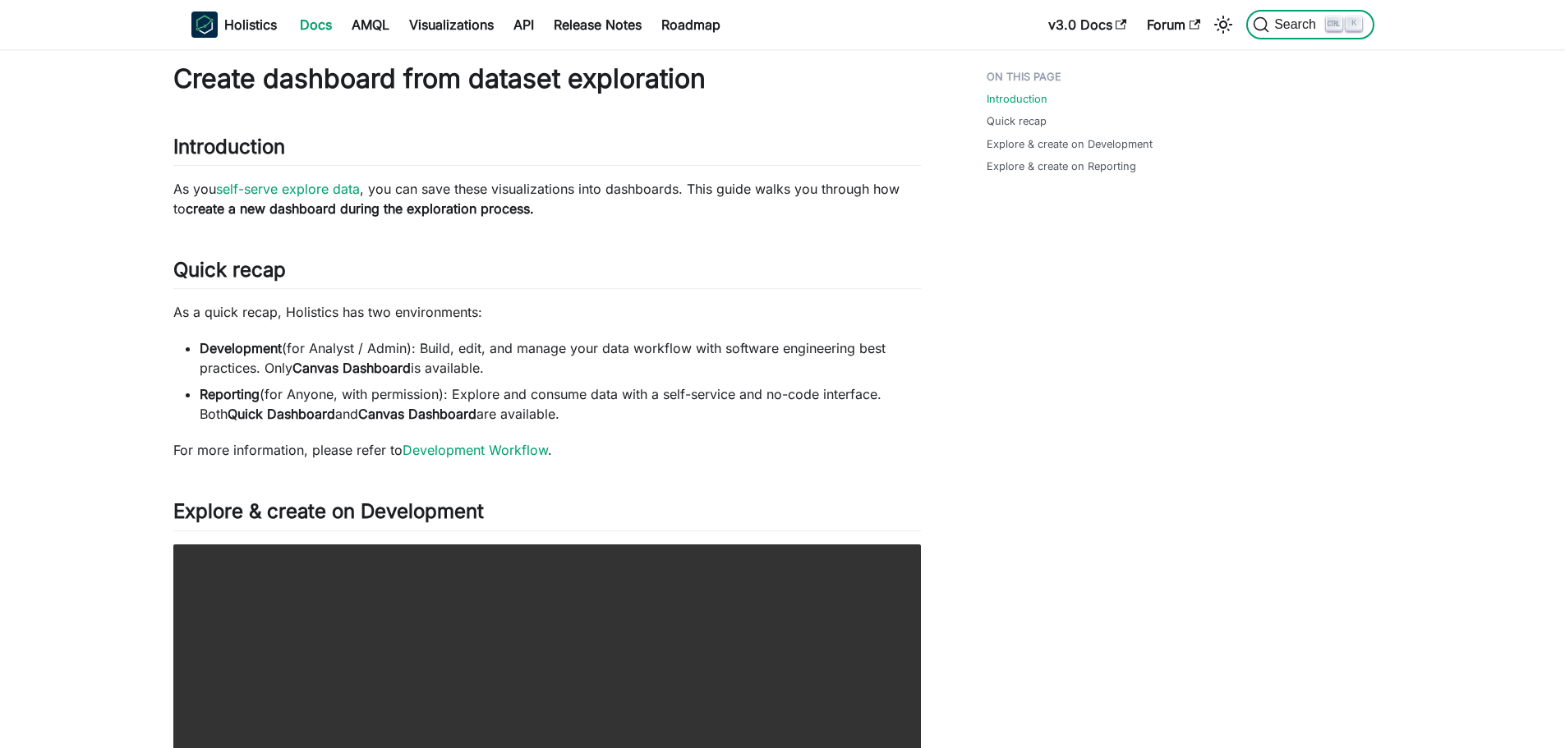
click at [1281, 19] on span "Search" at bounding box center [1297, 24] width 57 height 15
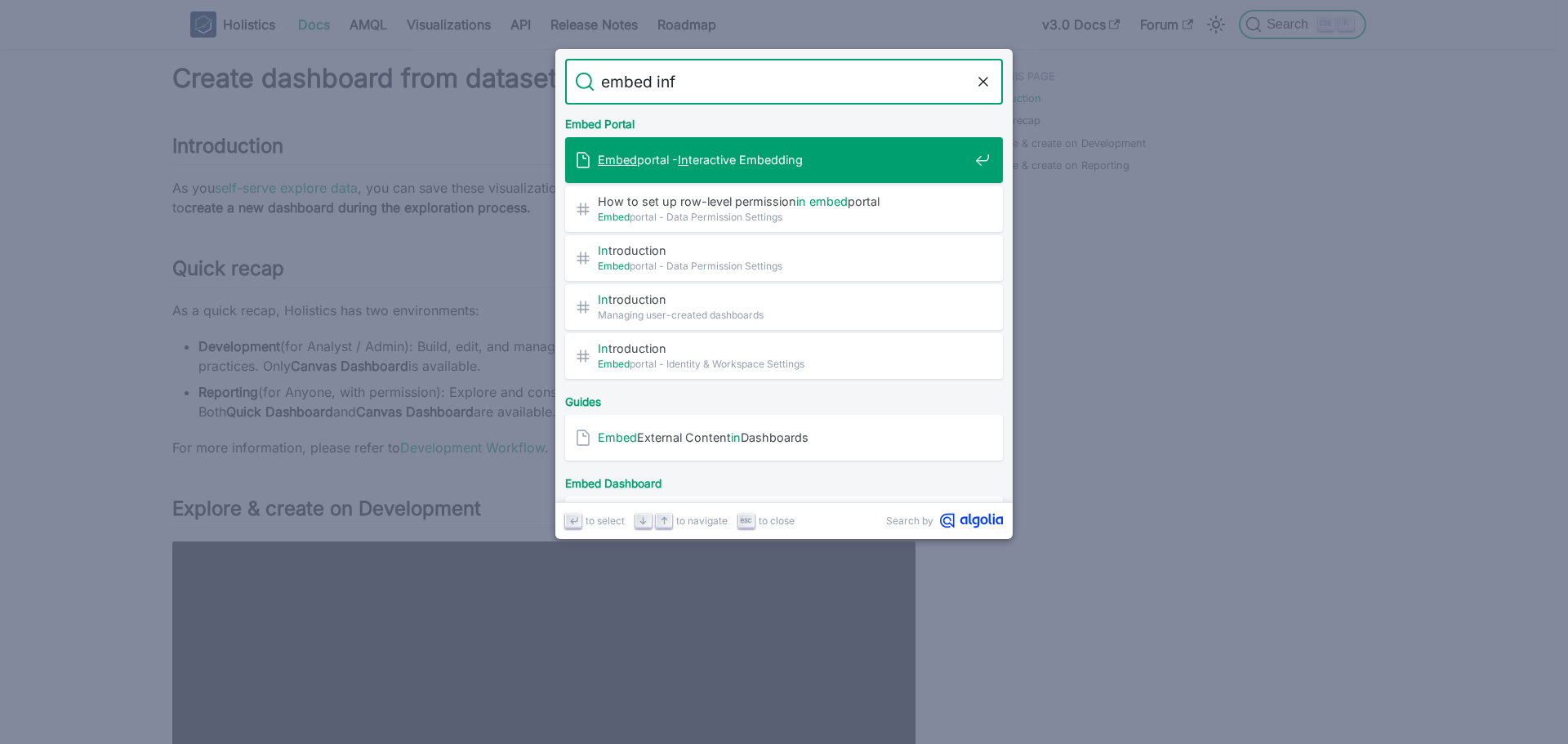
type input "embed info"
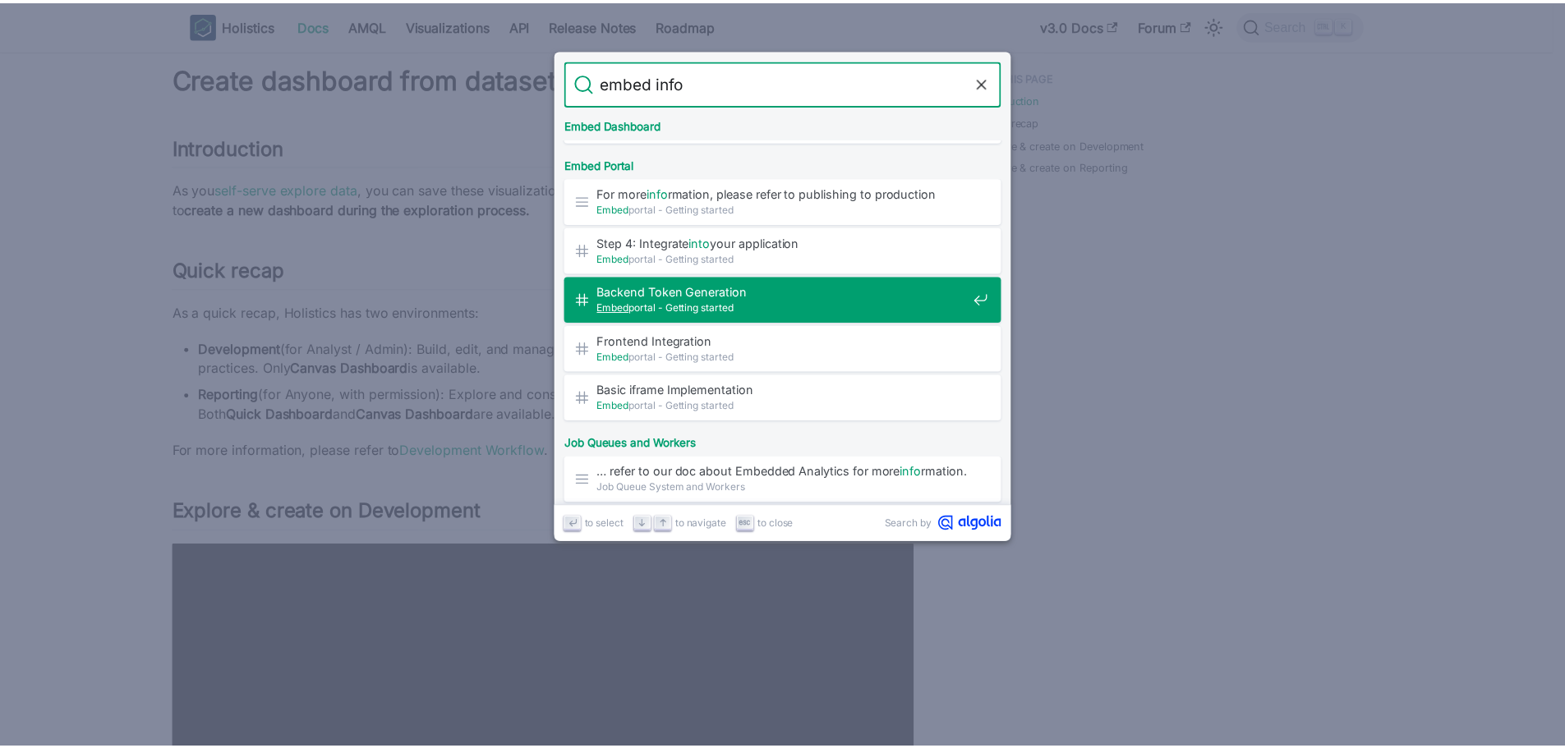
scroll to position [82, 0]
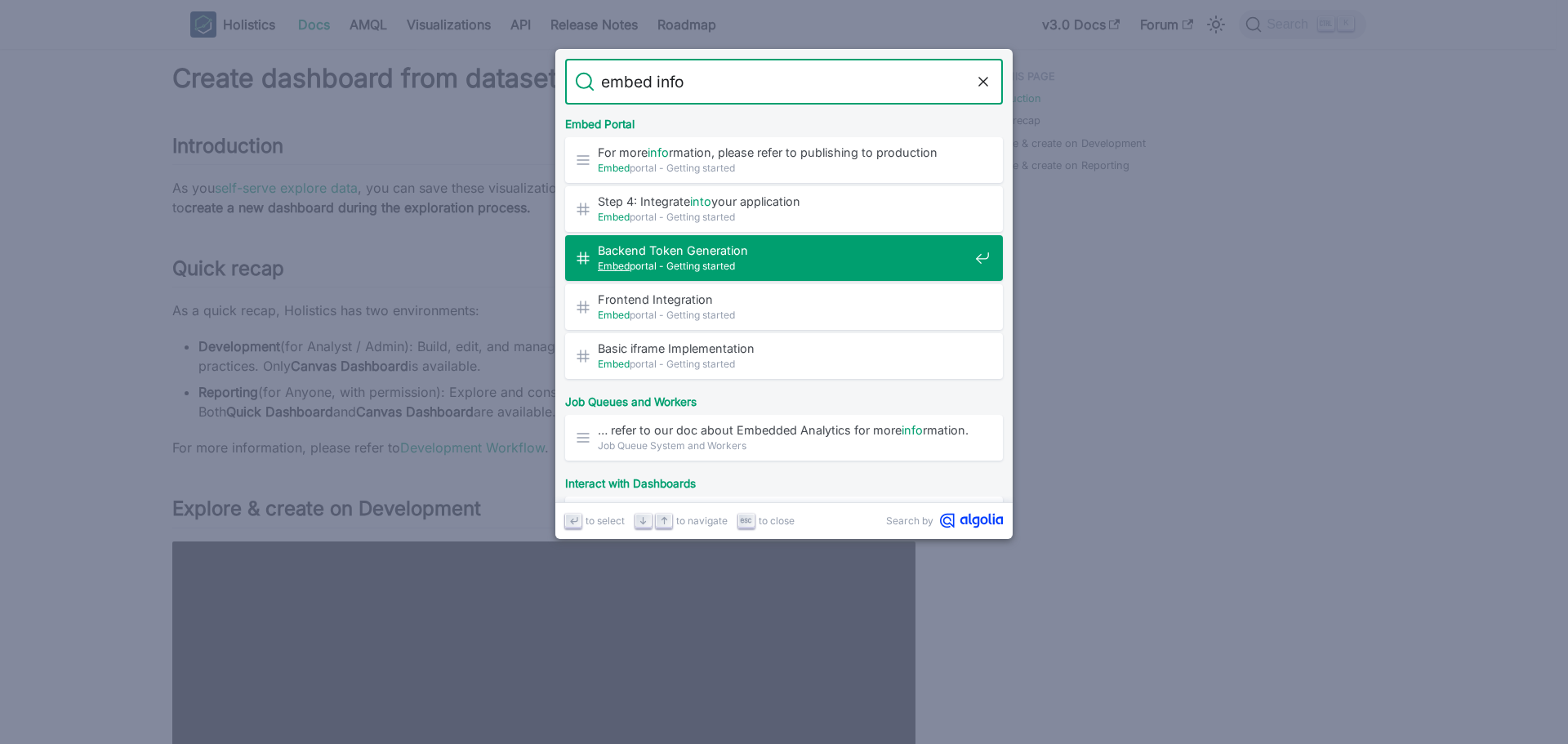
click at [685, 250] on span "Backend Token Generation​" at bounding box center [783, 251] width 371 height 16
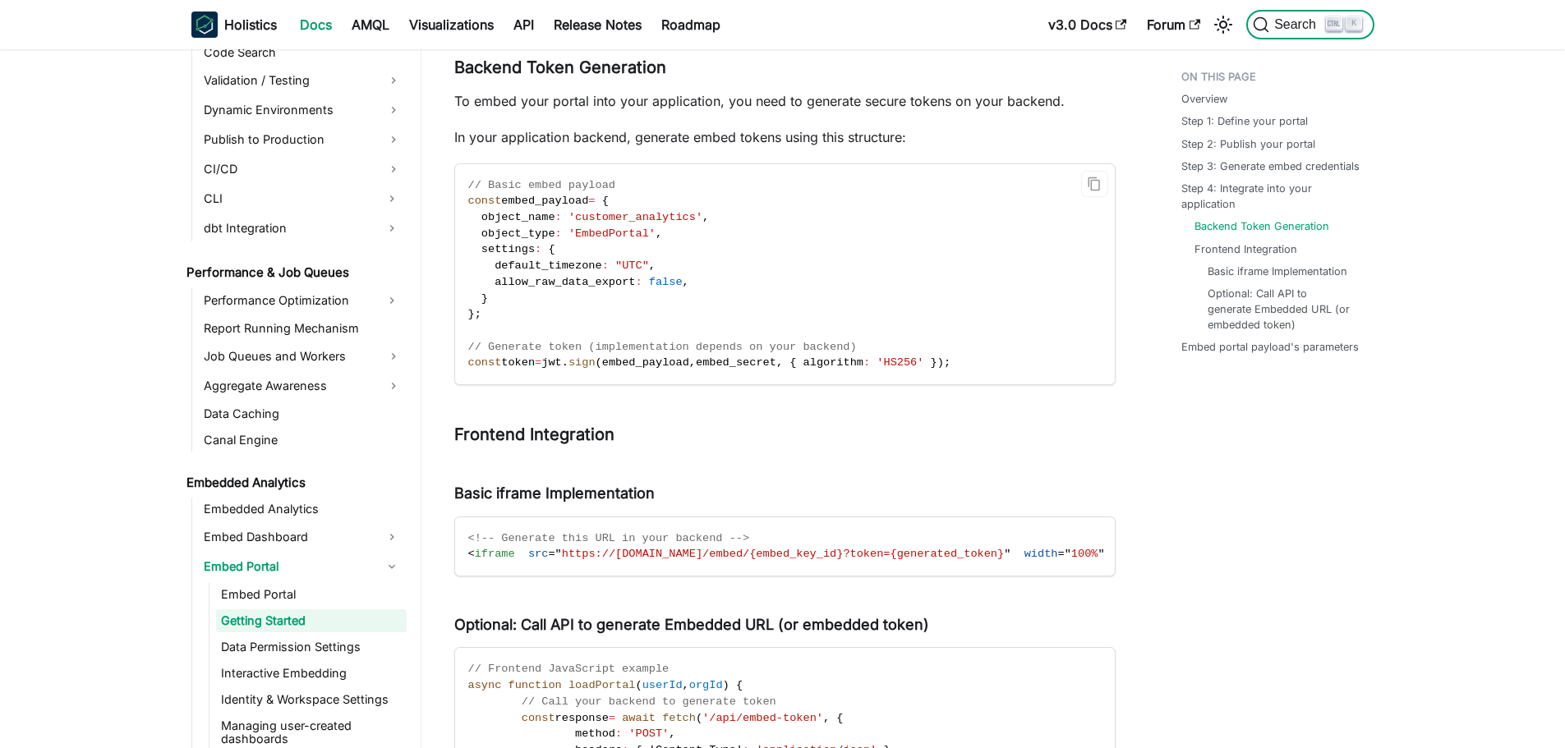
scroll to position [1238, 0]
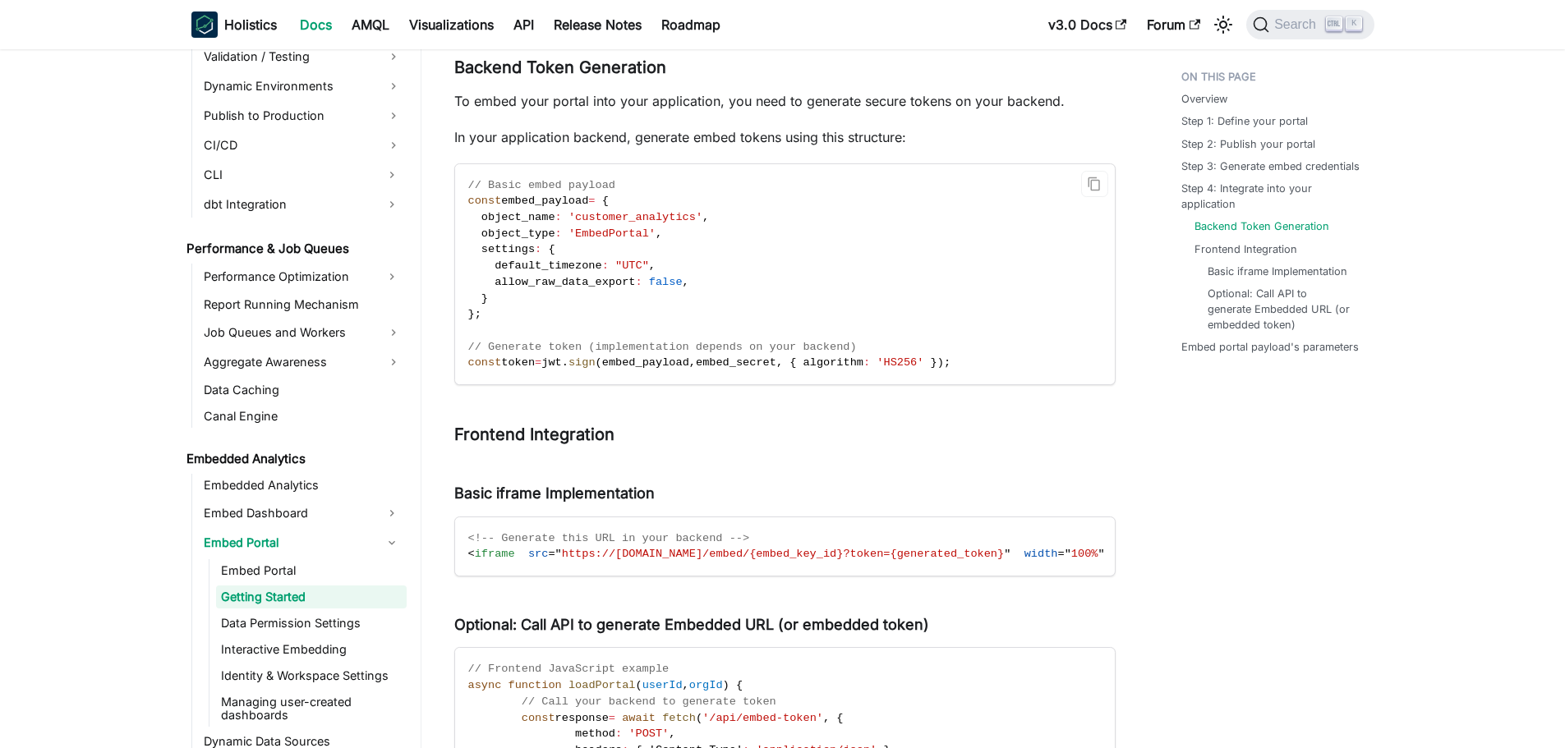
click at [669, 353] on code "// Basic embed payload const embed_payload = { object_name : 'customer_analytic…" at bounding box center [783, 274] width 657 height 220
click at [669, 354] on code "// Basic embed payload const embed_payload = { object_name : 'customer_analytic…" at bounding box center [783, 274] width 657 height 220
click at [736, 359] on span "embed_secret" at bounding box center [736, 362] width 80 height 12
click at [737, 358] on span "embed_secret" at bounding box center [736, 362] width 80 height 12
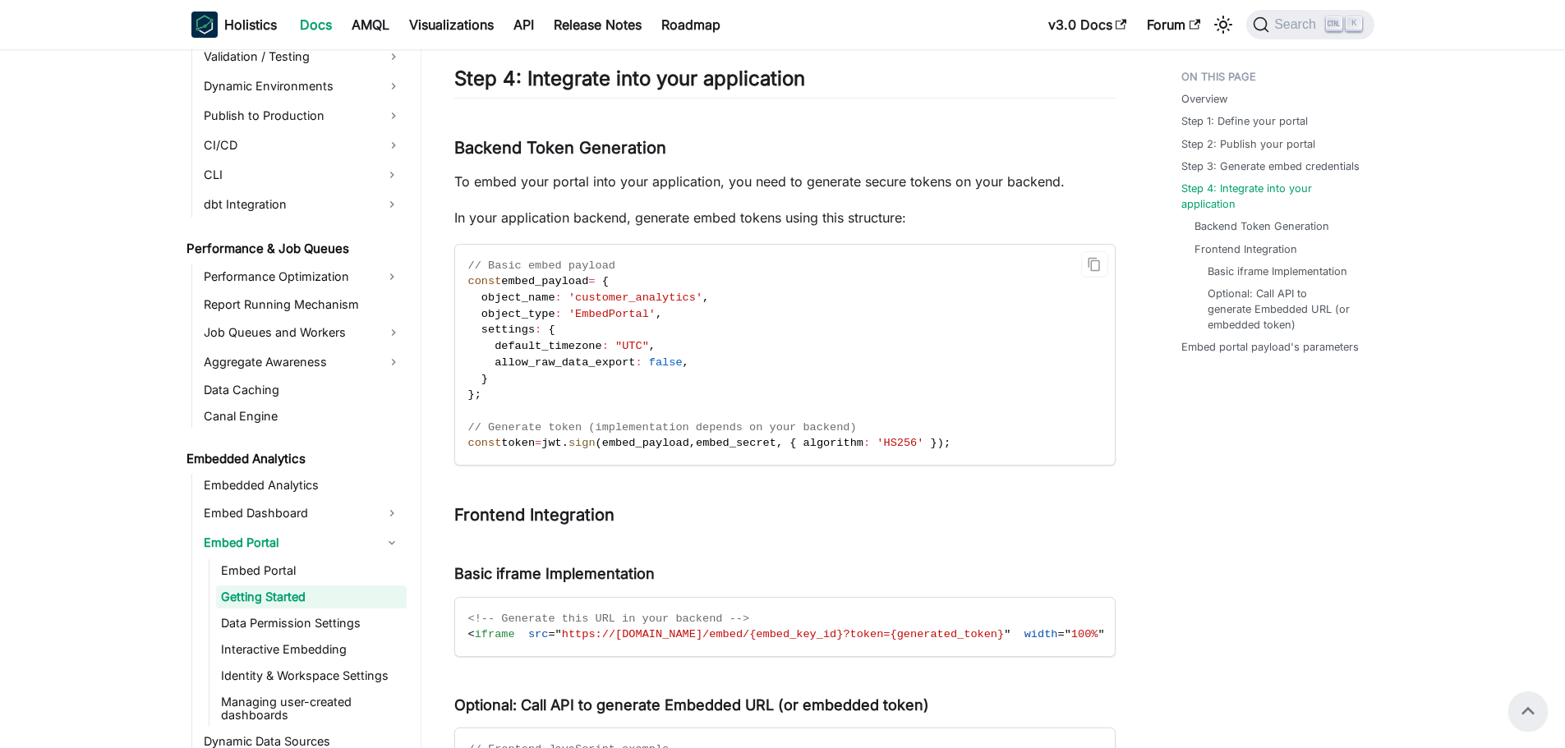
scroll to position [1397, 0]
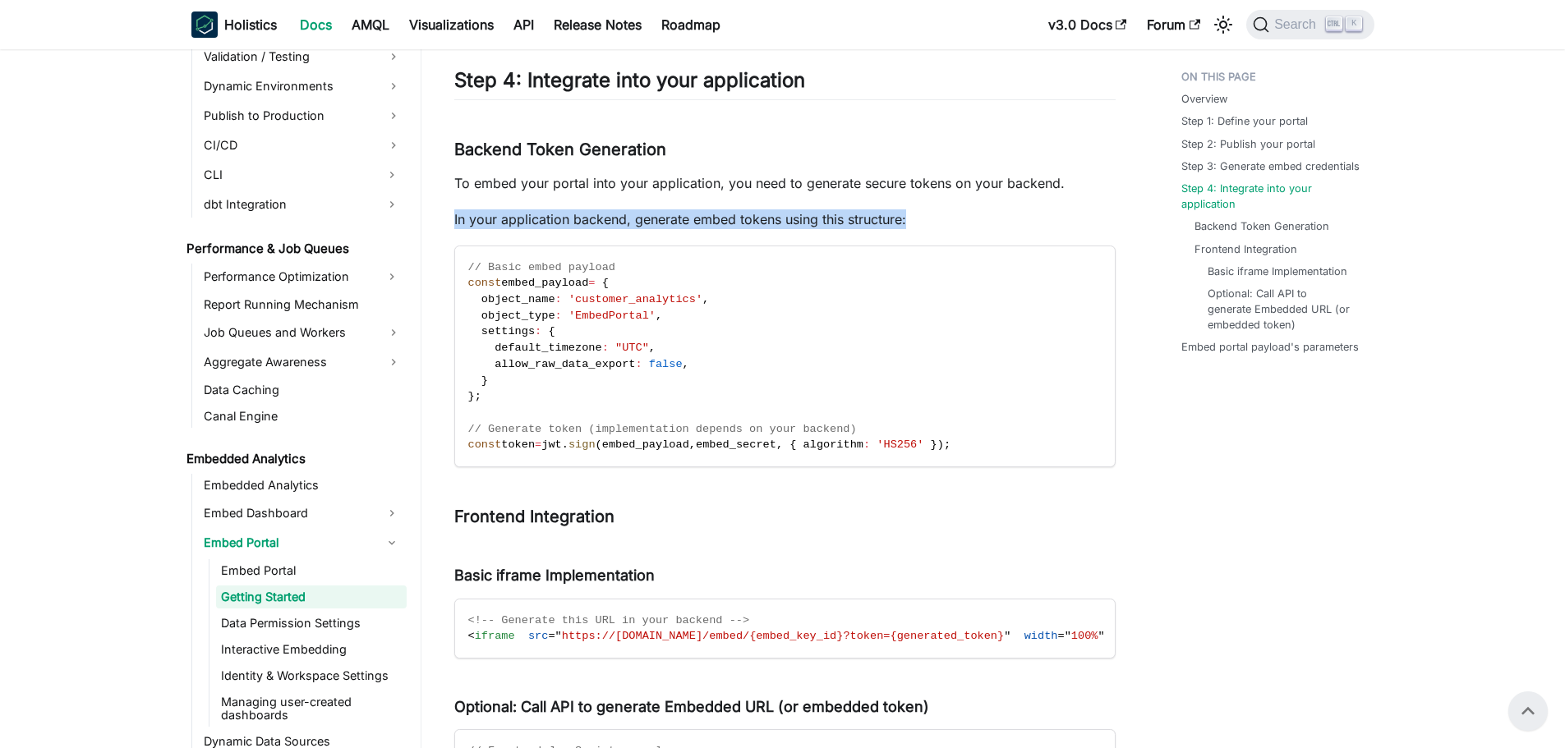
drag, startPoint x: 977, startPoint y: 234, endPoint x: 439, endPoint y: 212, distance: 538.4
click at [439, 212] on div "Embedded Analytics Embed Portal Getting Started On this page Embed portal - Get…" at bounding box center [784, 171] width 727 height 3012
click at [705, 204] on div "Embed portal - Getting started BETA FEATURE This is a Beta feature. The documen…" at bounding box center [784, 115] width 661 height 2830
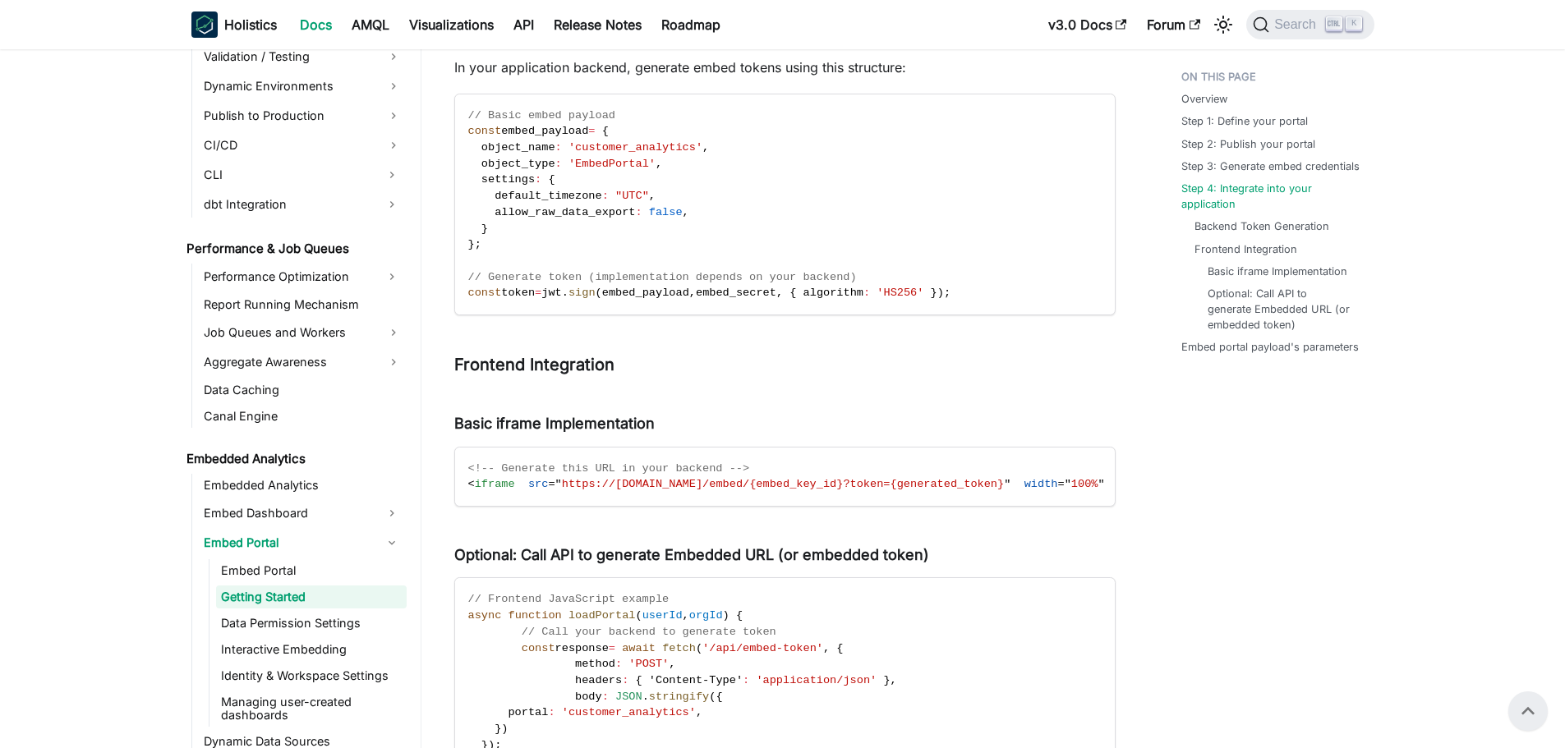
scroll to position [1315, 0]
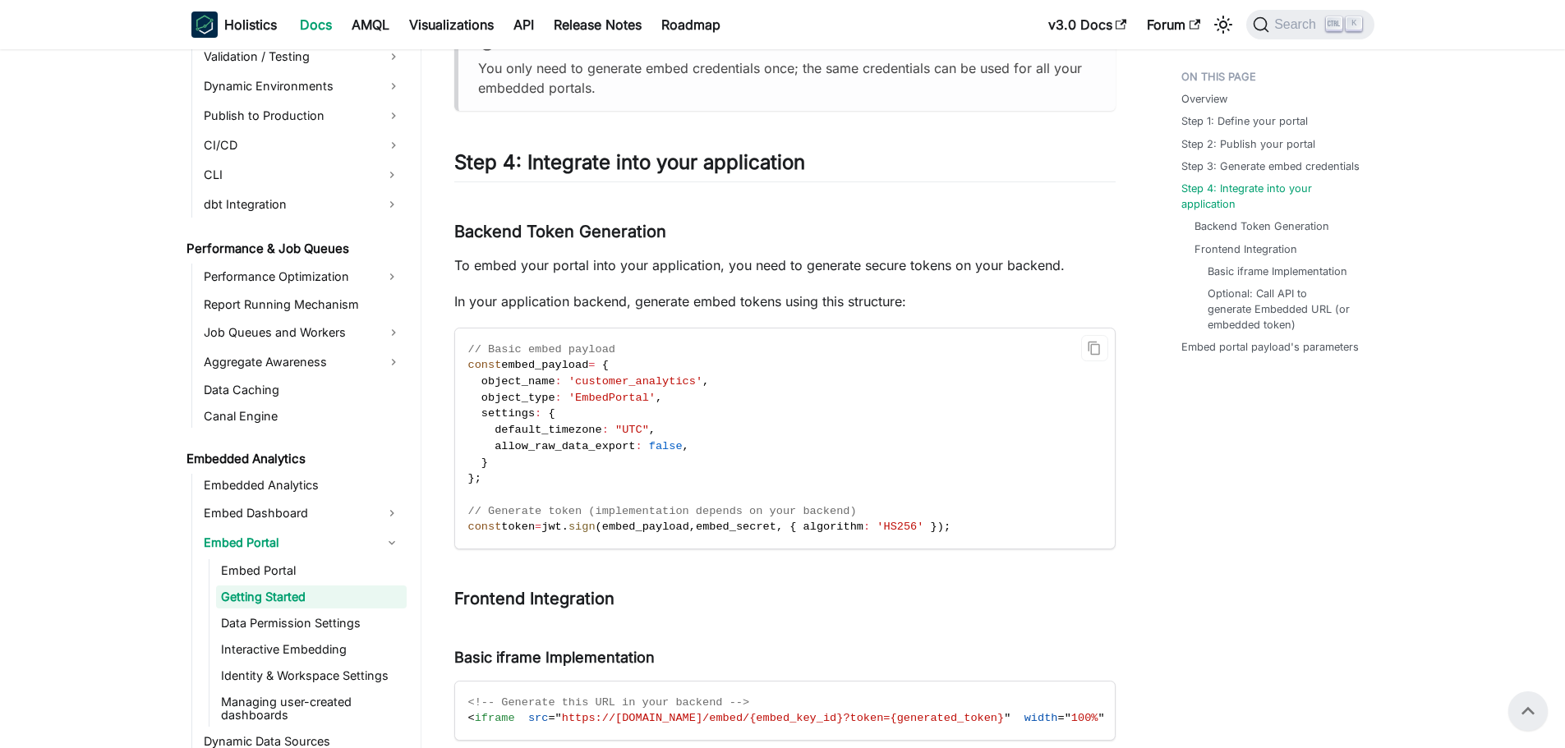
click at [650, 384] on span "'customer_analytics'" at bounding box center [635, 381] width 134 height 12
click at [614, 402] on span "'EmbedPortal'" at bounding box center [611, 398] width 87 height 12
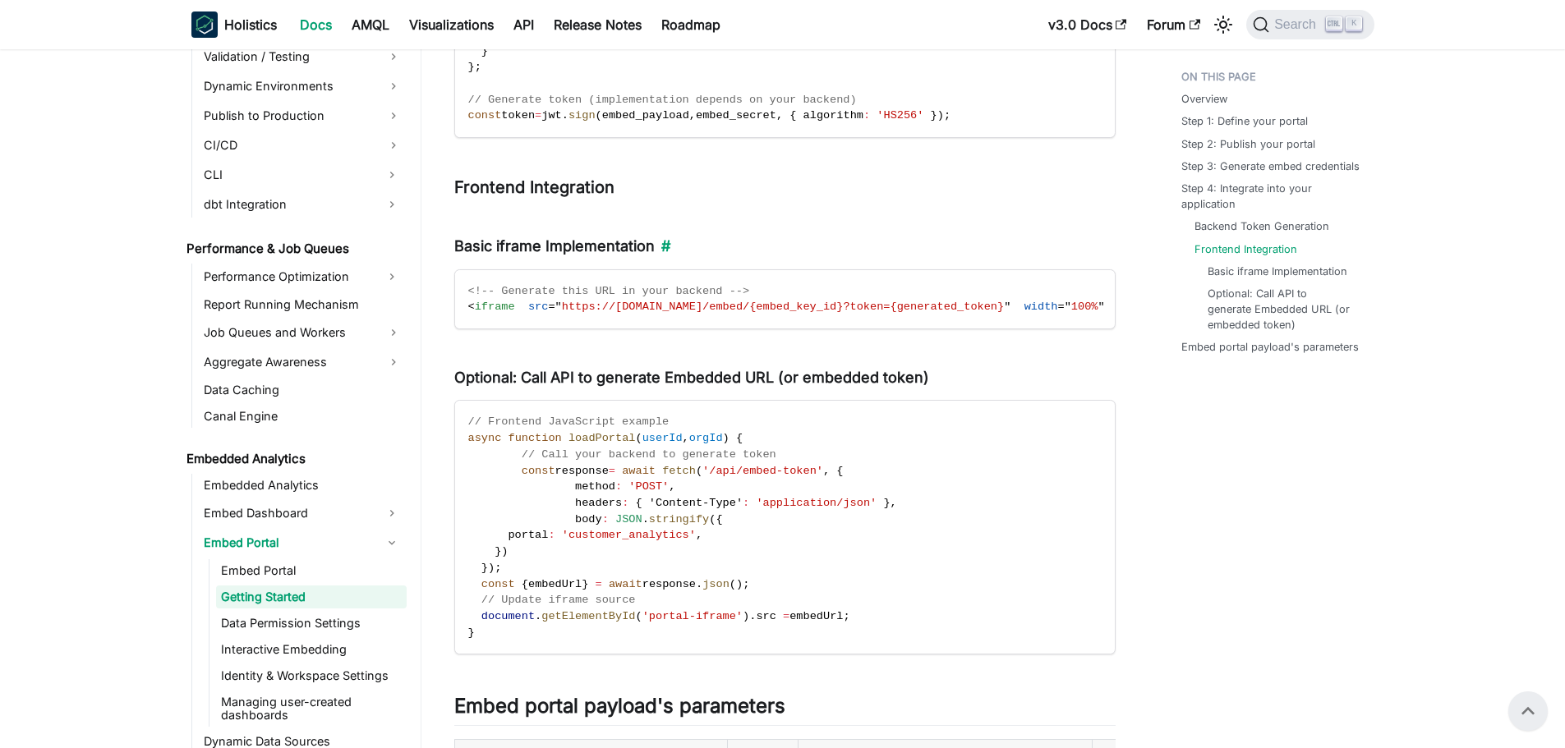
scroll to position [1726, 0]
click at [857, 189] on h3 "Frontend Integration ​" at bounding box center [784, 188] width 661 height 21
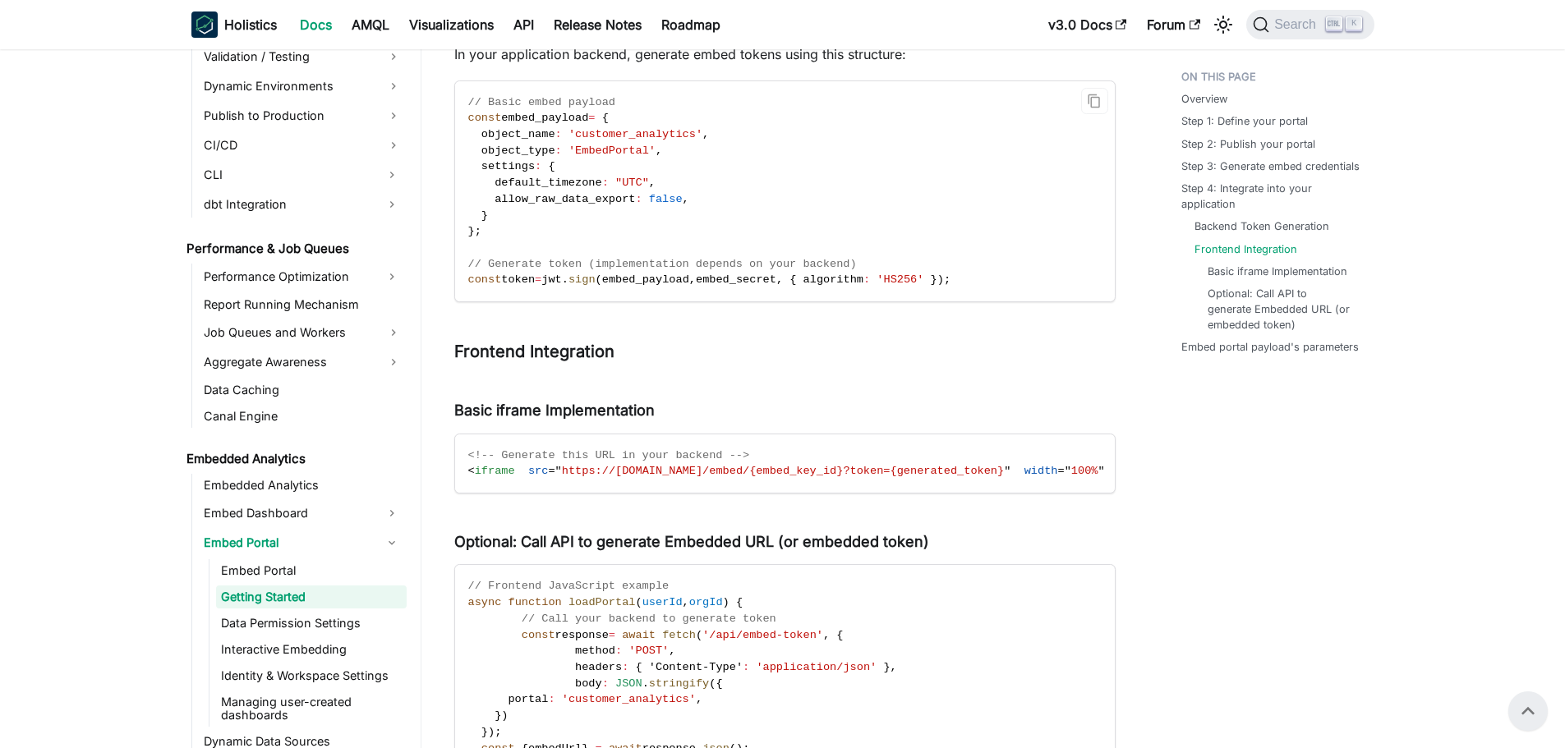
scroll to position [1561, 0]
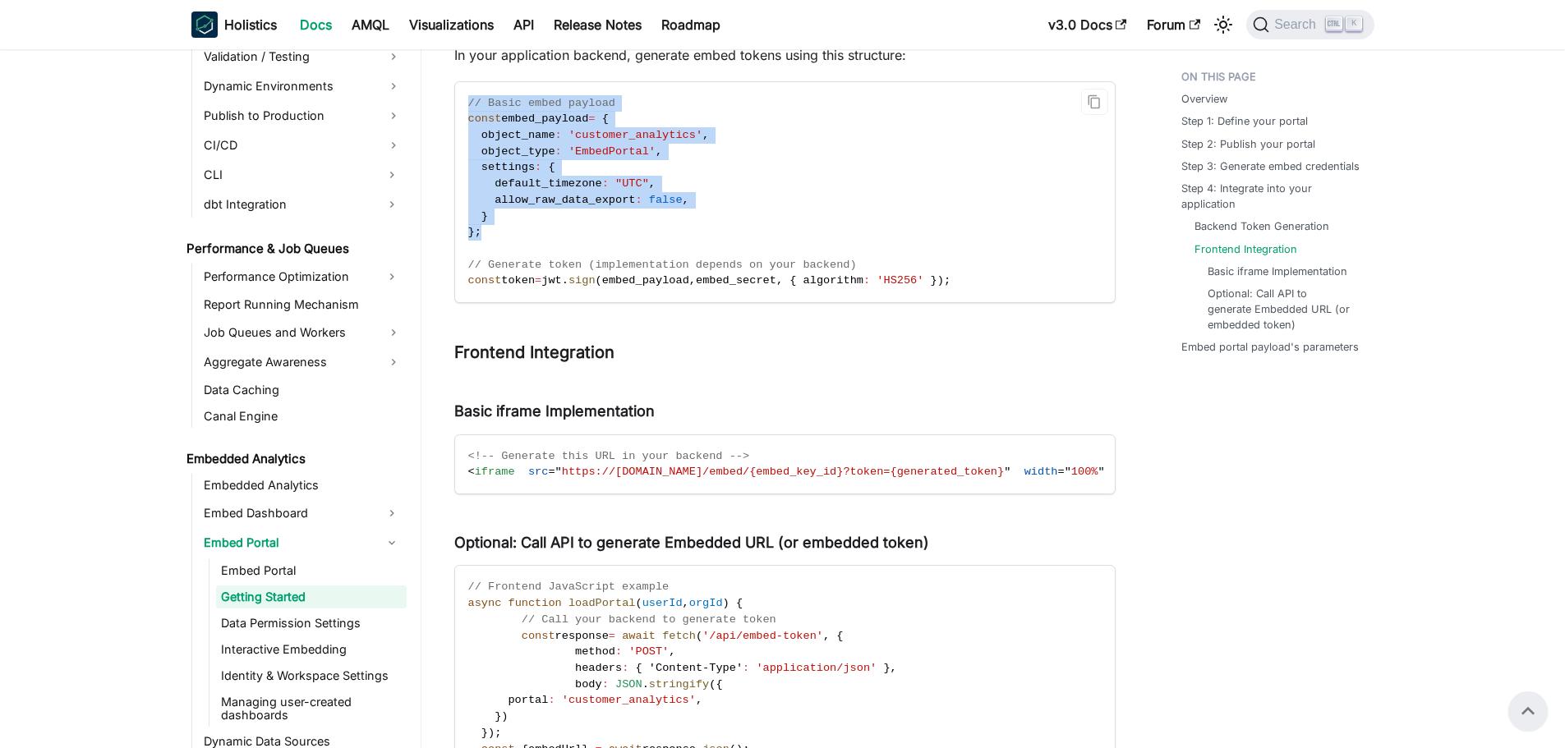
drag, startPoint x: 467, startPoint y: 98, endPoint x: 712, endPoint y: 233, distance: 279.8
click at [712, 232] on code "// Basic embed payload const embed_payload = { object_name : 'customer_analytic…" at bounding box center [783, 192] width 657 height 220
click at [713, 234] on code "// Basic embed payload const embed_payload = { object_name : 'customer_analytic…" at bounding box center [783, 192] width 657 height 220
drag, startPoint x: 730, startPoint y: 245, endPoint x: 457, endPoint y: 120, distance: 299.9
click at [457, 120] on code "// Basic embed payload const embed_payload = { object_name : 'customer_analytic…" at bounding box center [783, 192] width 657 height 220
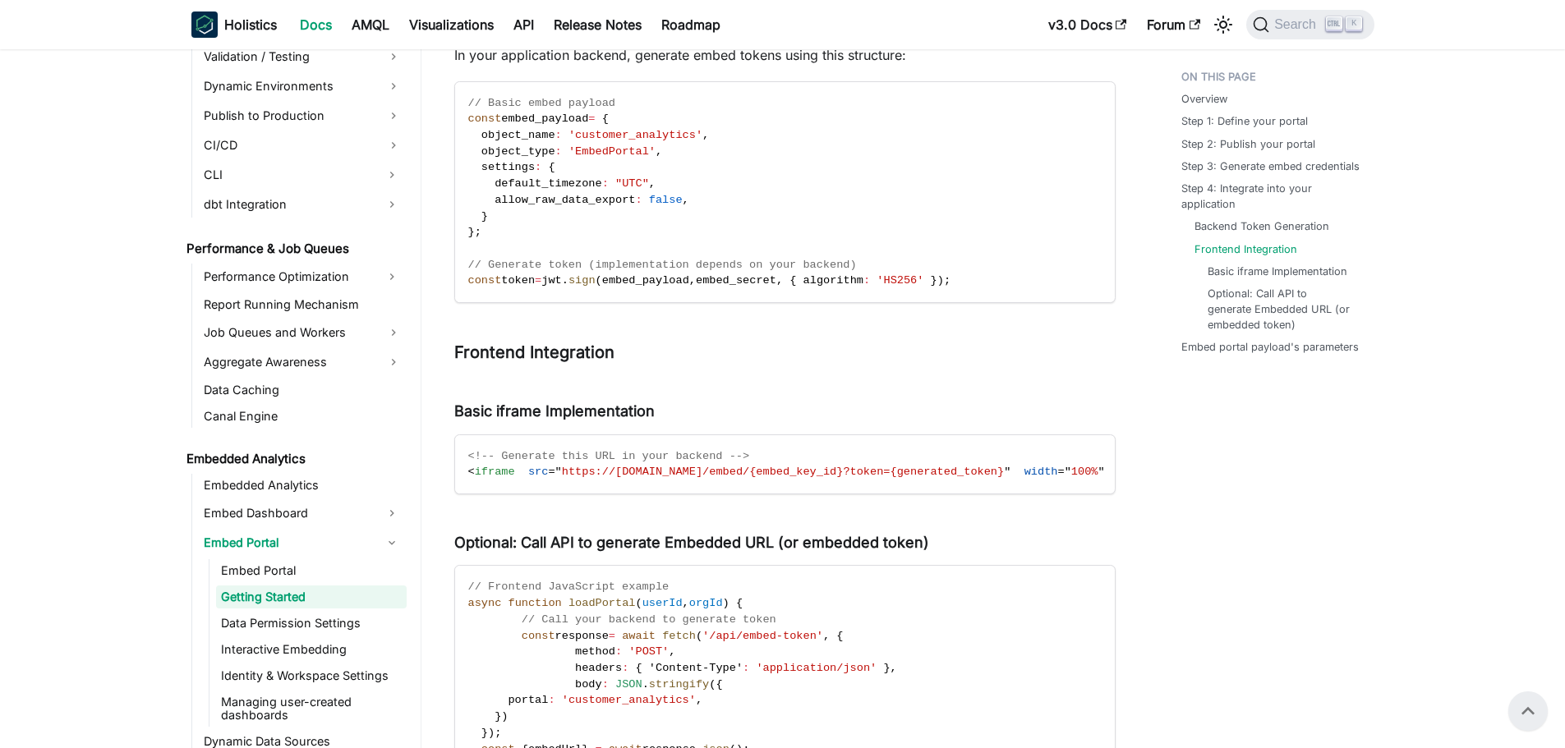
drag, startPoint x: 394, startPoint y: 130, endPoint x: -476, endPoint y: -99, distance: 900.2
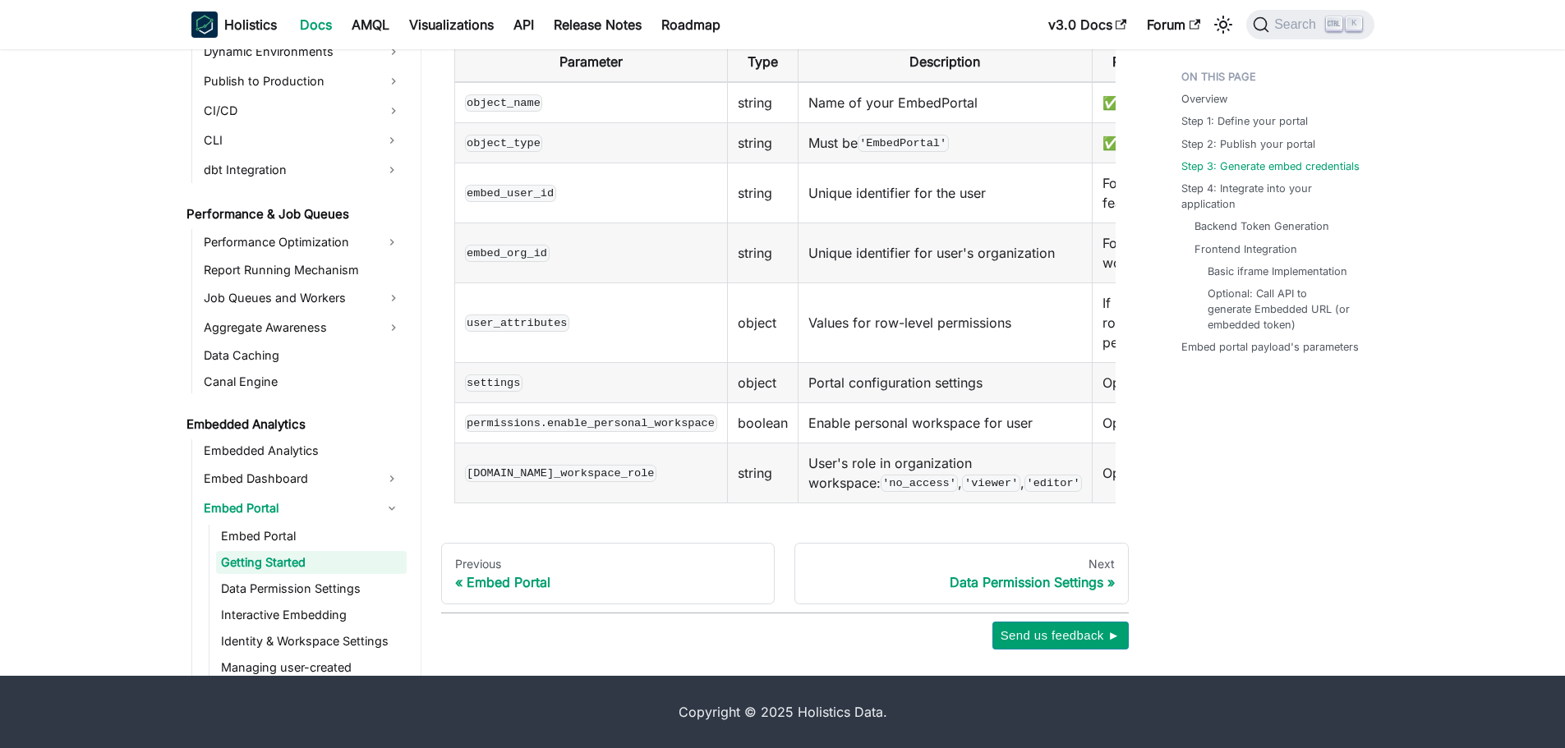
scroll to position [1238, 0]
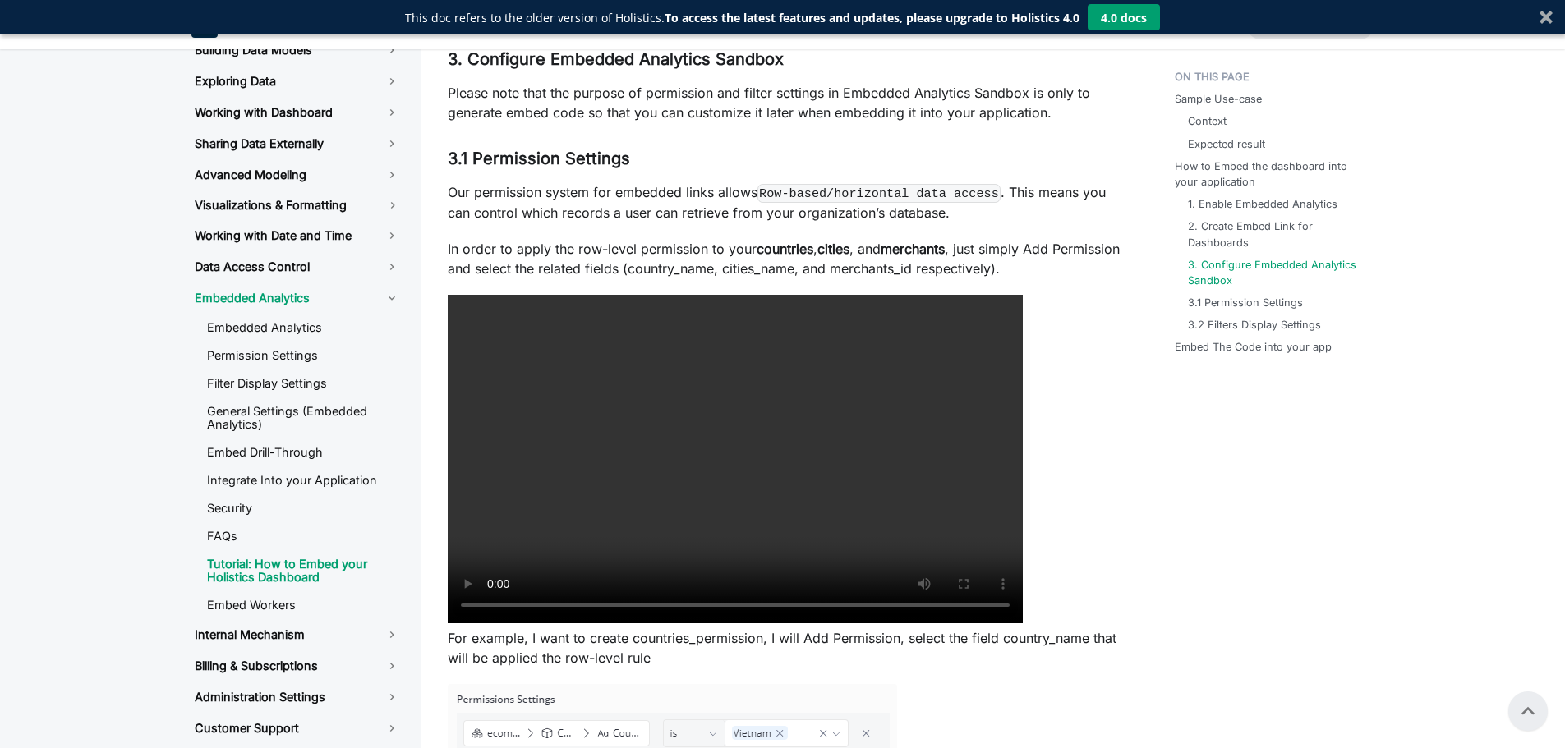
scroll to position [3121, 0]
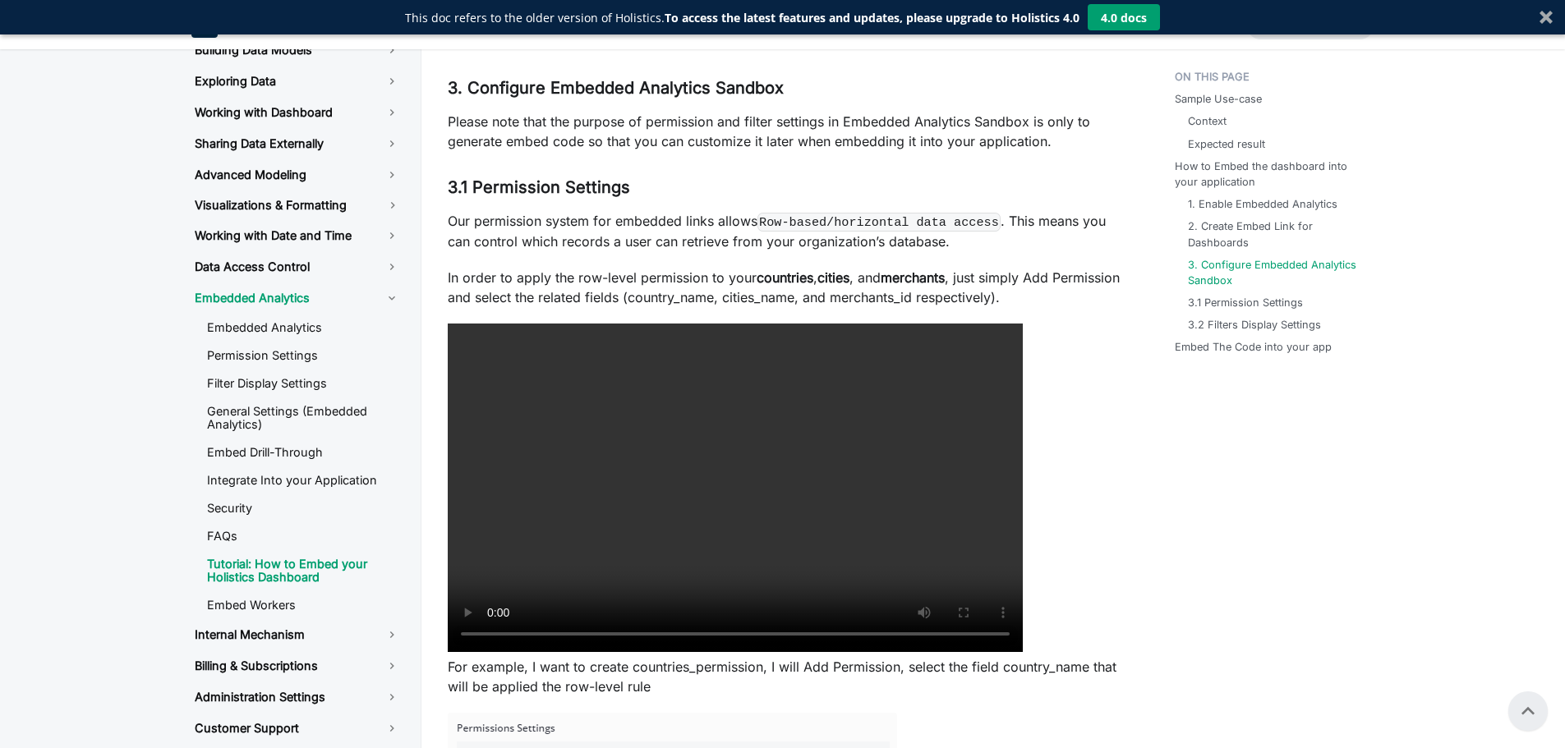
click at [739, 209] on div "Tutorial: How to Embed your Holistics Dashboard Embedded Analytics is the integ…" at bounding box center [785, 172] width 674 height 6255
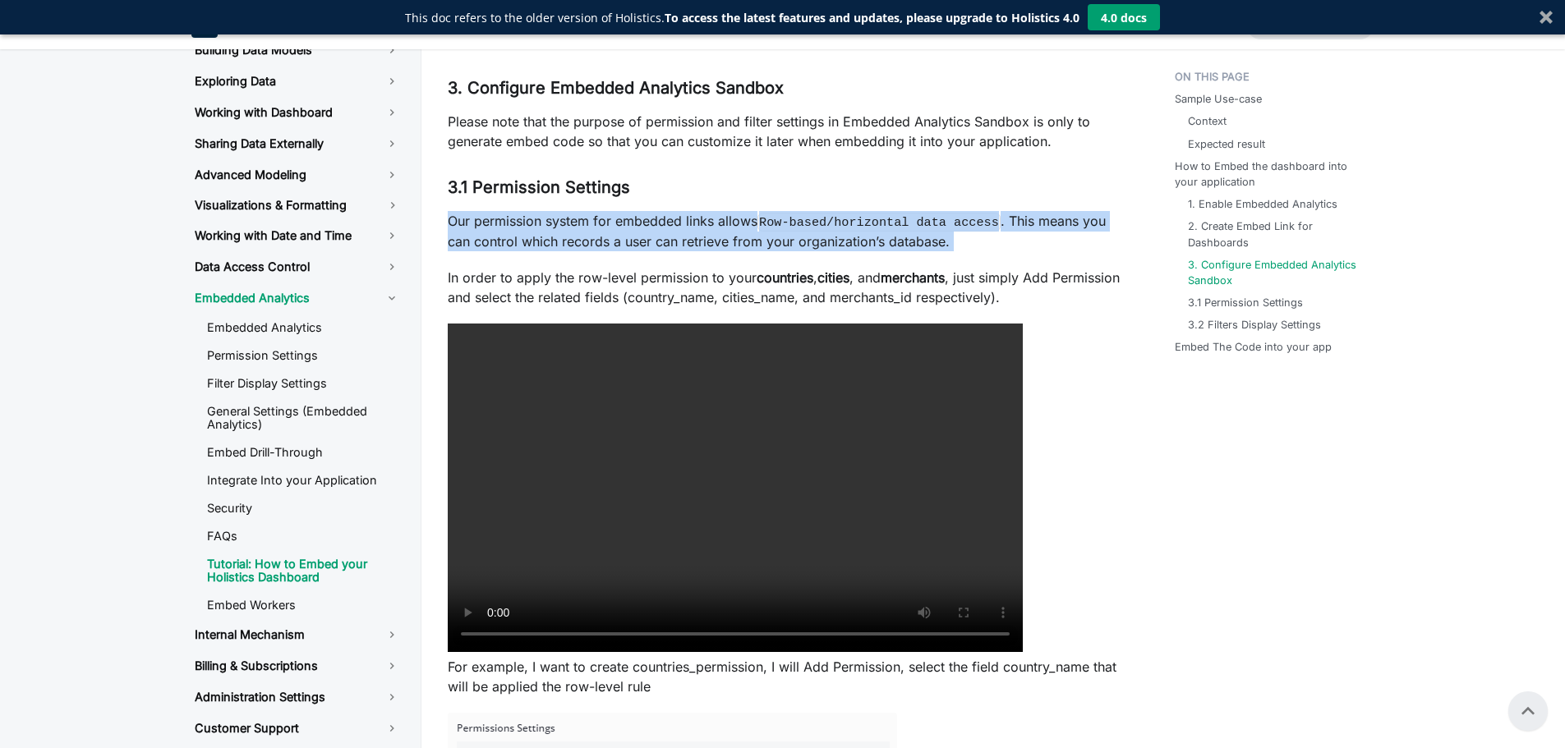
click at [739, 209] on div "Tutorial: How to Embed your Holistics Dashboard Embedded Analytics is the integ…" at bounding box center [785, 172] width 674 height 6255
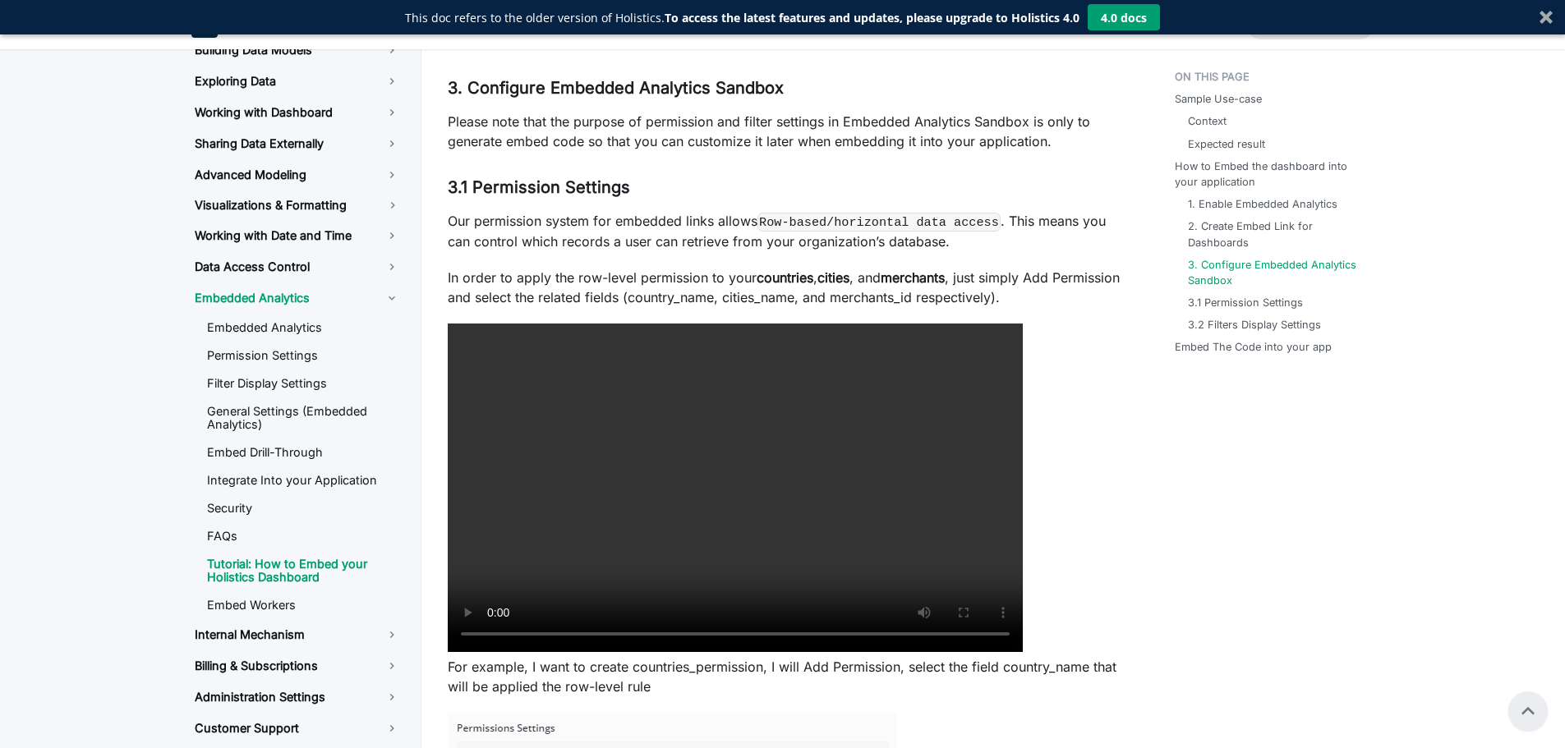
click at [1000, 287] on p "In order to apply the row-level permission to your countries , cities , and mer…" at bounding box center [785, 287] width 674 height 39
click at [1085, 275] on p "In order to apply the row-level permission to your countries , cities , and mer…" at bounding box center [785, 287] width 674 height 39
click at [1062, 250] on p "Our permission system for embedded links allows Row-based/horizontal data acces…" at bounding box center [785, 231] width 674 height 40
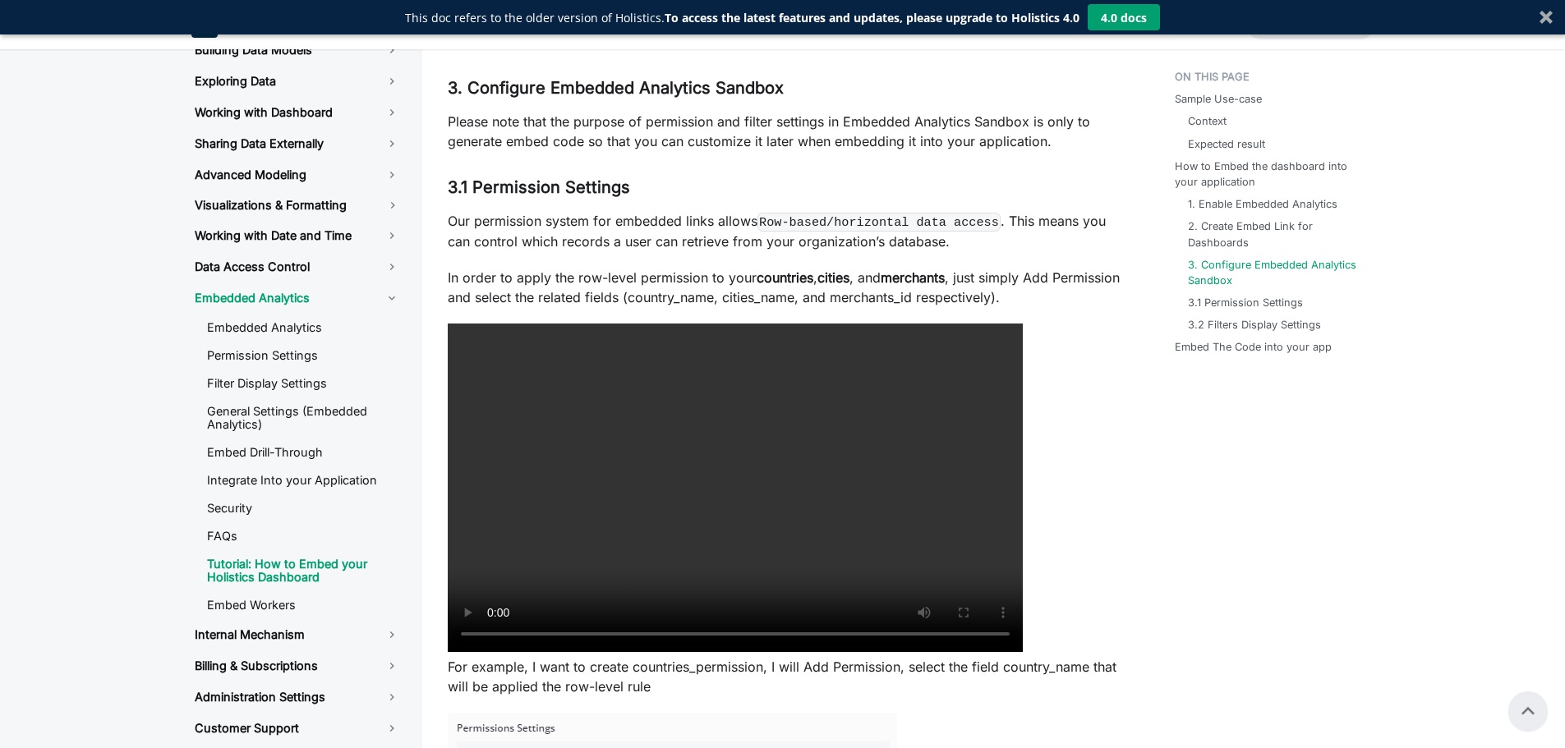
drag, startPoint x: 640, startPoint y: 238, endPoint x: 616, endPoint y: 227, distance: 26.4
click at [616, 227] on p "Our permission system for embedded links allows Row-based/horizontal data acces…" at bounding box center [785, 231] width 674 height 40
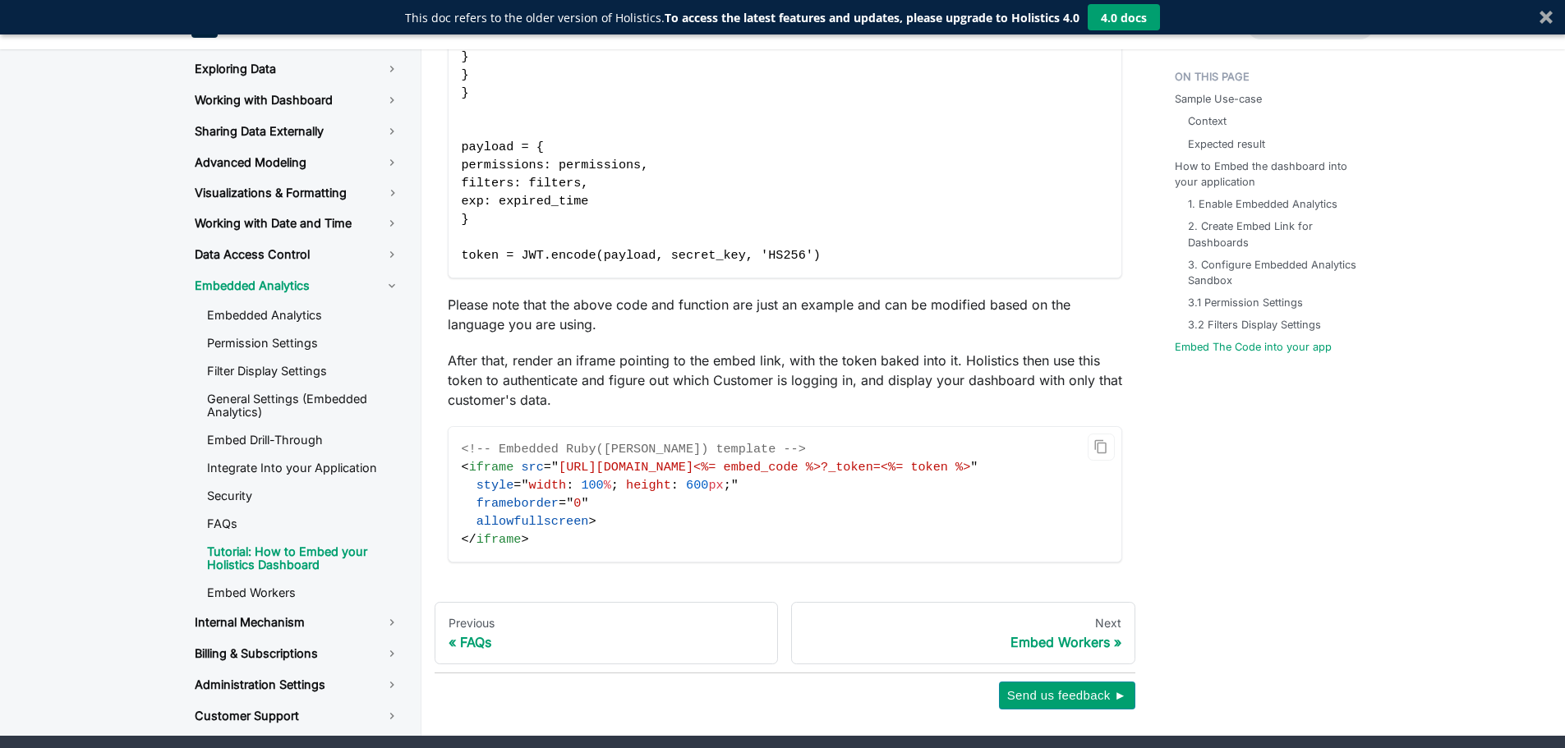
scroll to position [5918, 0]
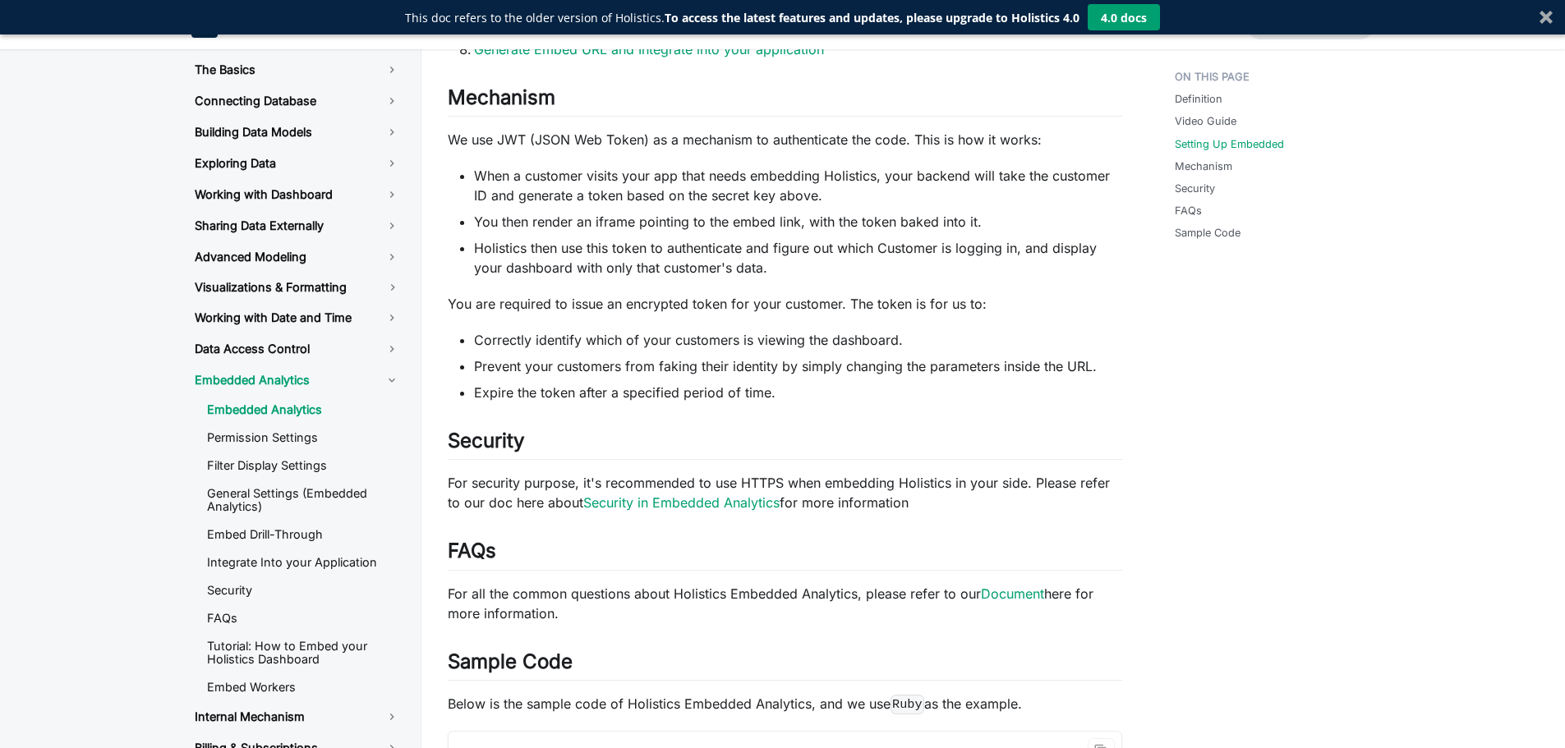
scroll to position [1807, 0]
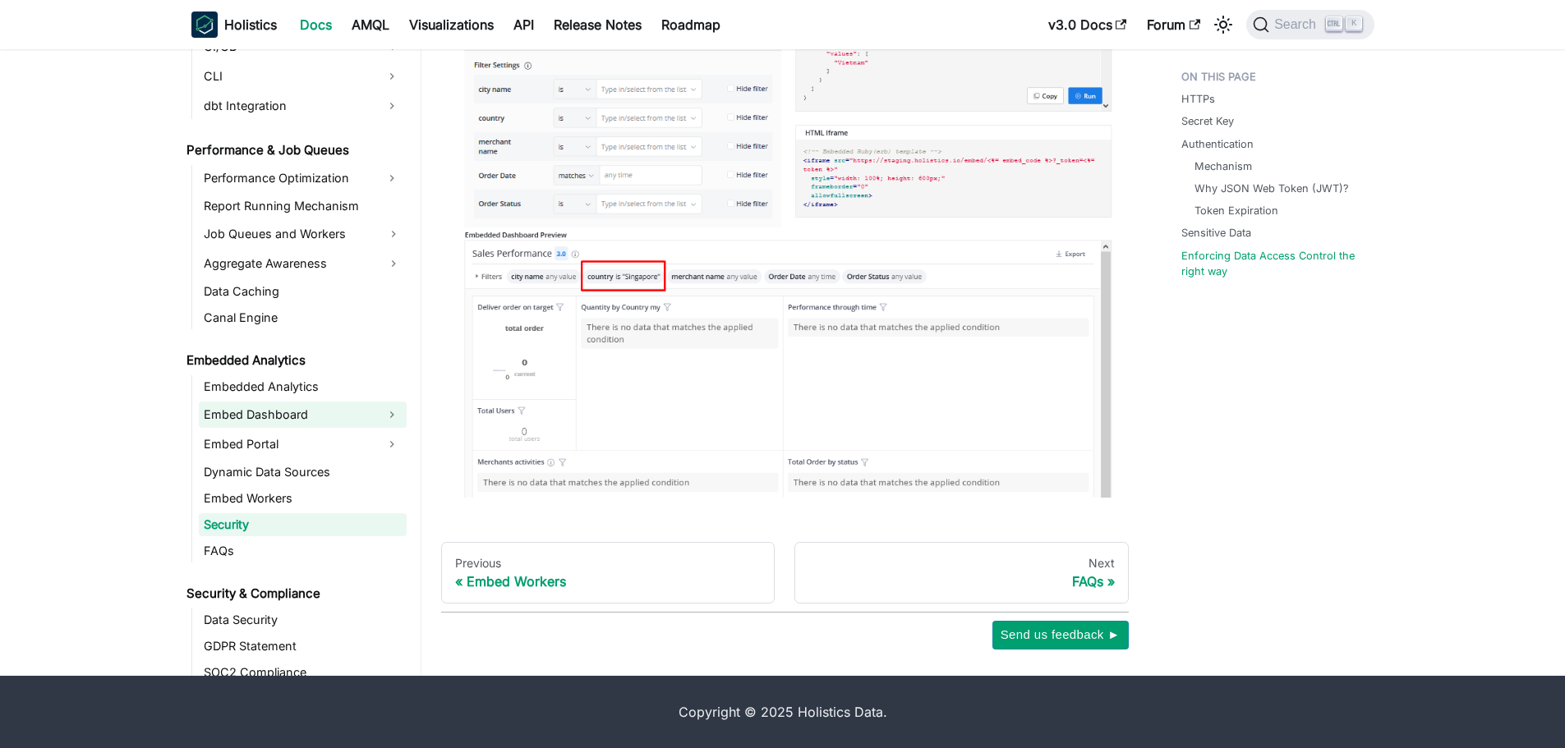
scroll to position [1182, 0]
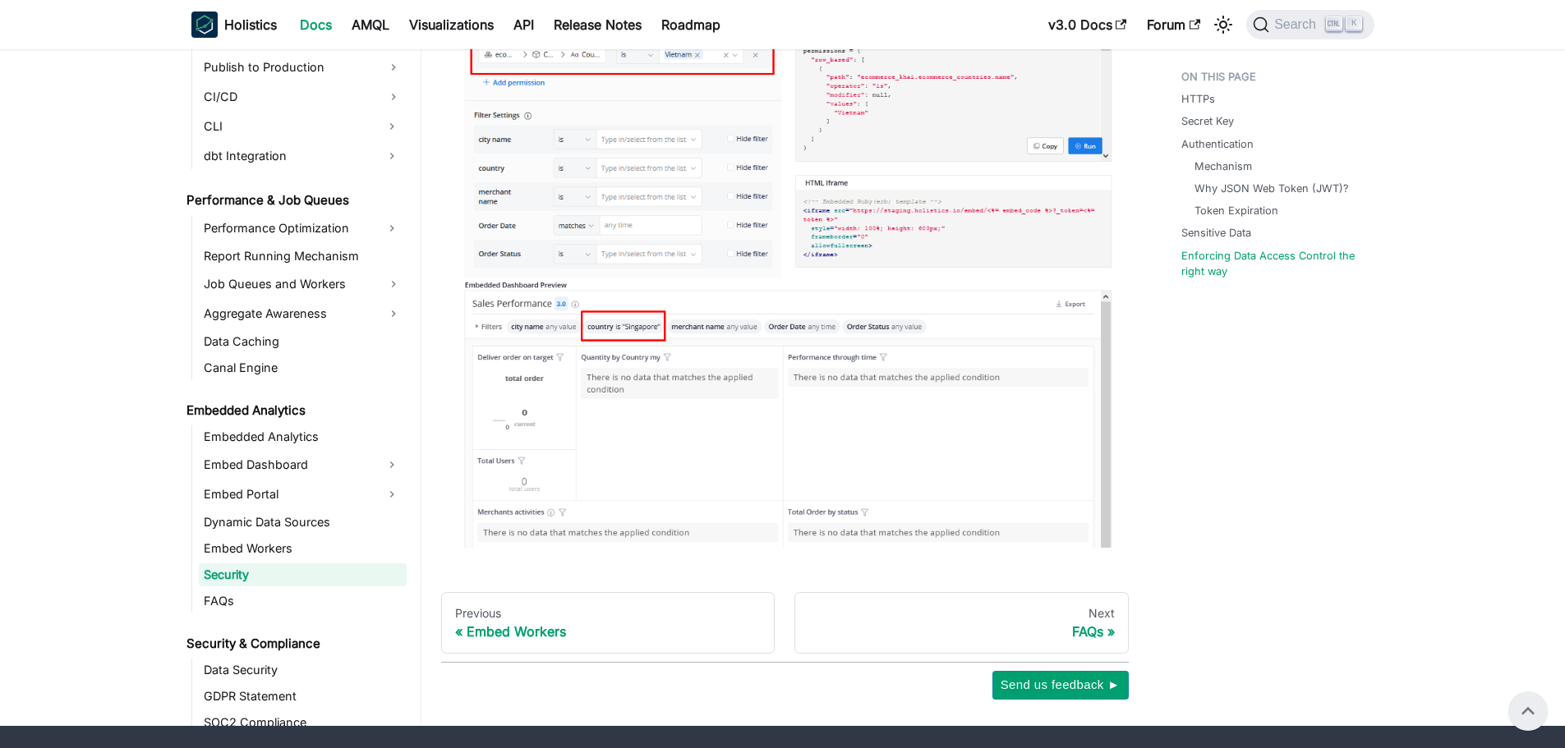
scroll to position [2546, 0]
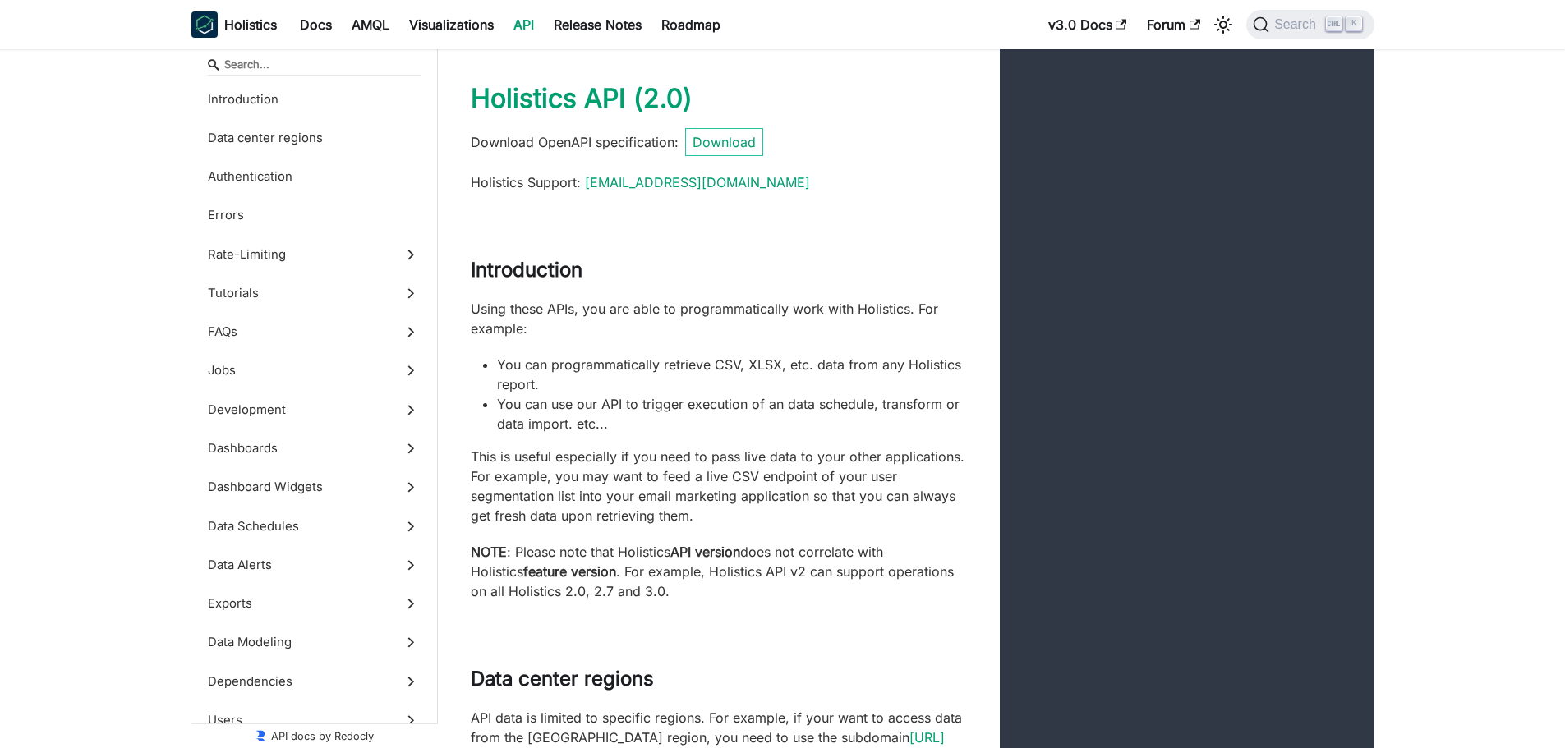
scroll to position [73069, 0]
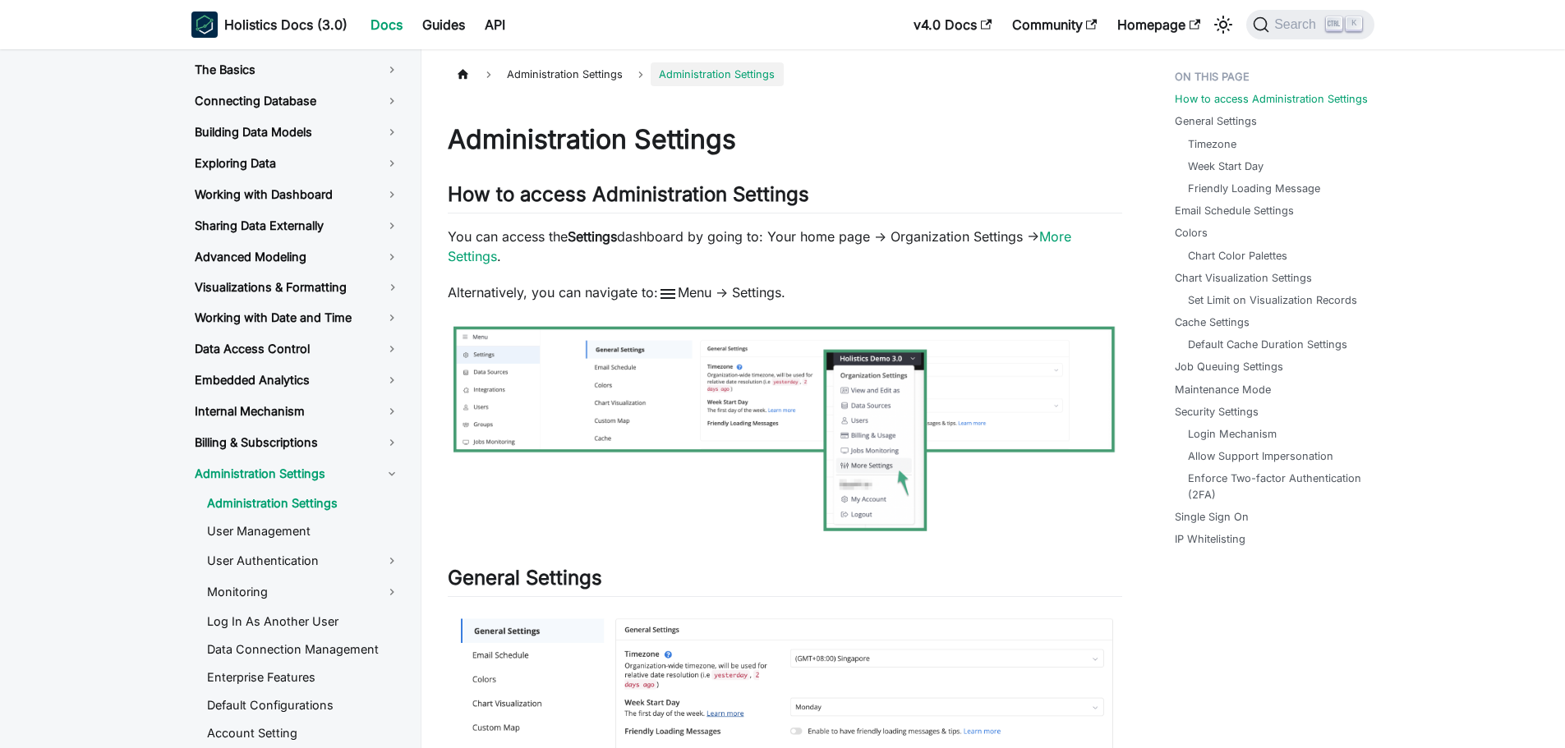
scroll to position [125, 0]
